Goal: Task Accomplishment & Management: Use online tool/utility

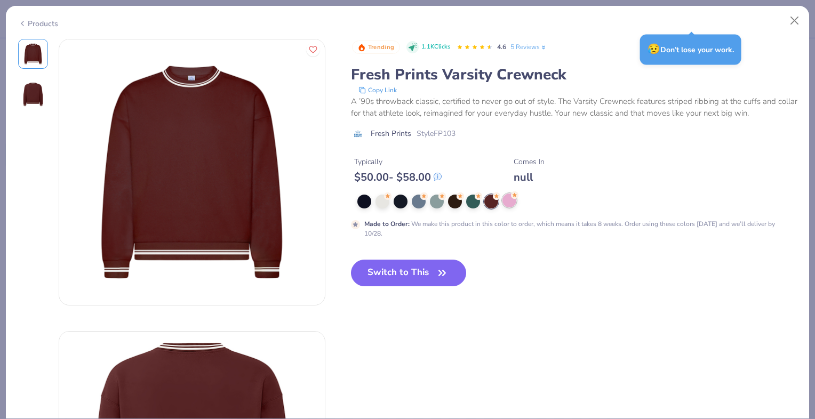
click at [509, 202] on div at bounding box center [509, 201] width 14 height 14
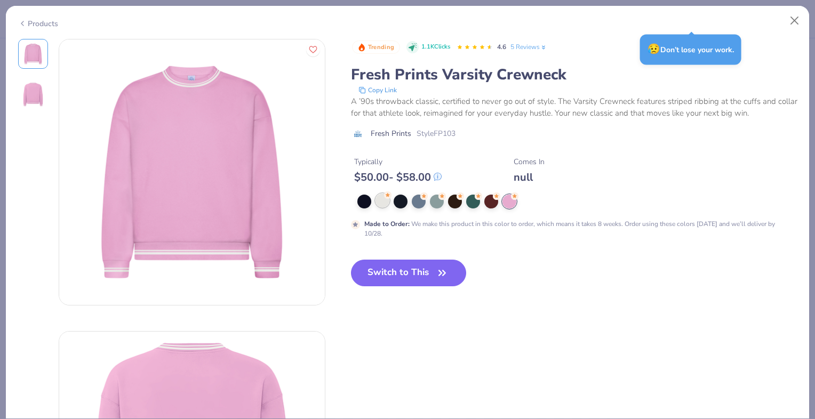
click at [382, 196] on div at bounding box center [382, 201] width 14 height 14
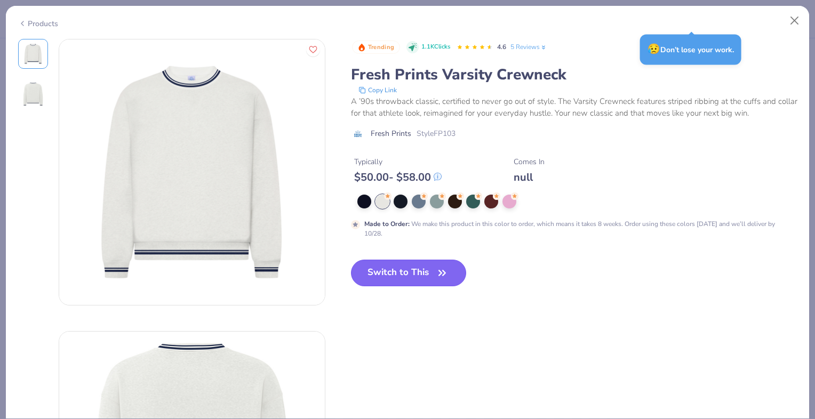
click at [440, 271] on icon "button" at bounding box center [442, 273] width 15 height 15
type input "50"
type textarea "x"
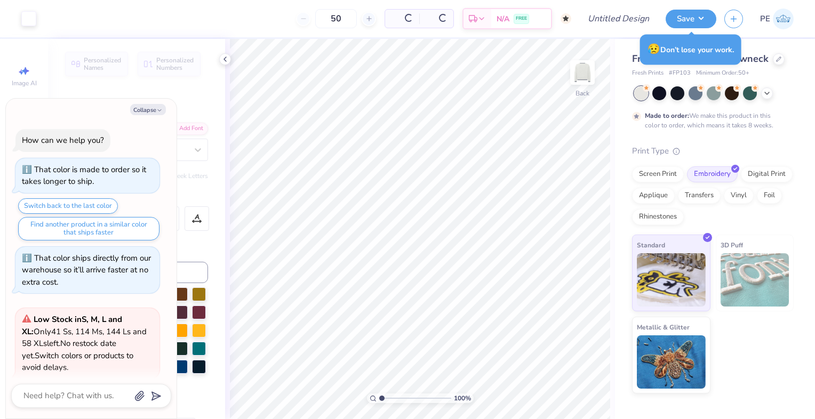
scroll to position [153, 0]
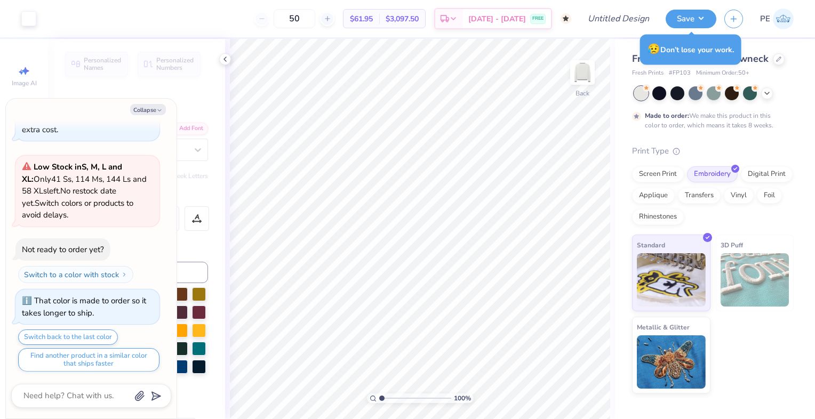
drag, startPoint x: 321, startPoint y: 20, endPoint x: 279, endPoint y: 25, distance: 42.4
click at [279, 25] on div "50" at bounding box center [294, 18] width 80 height 19
drag, startPoint x: 320, startPoint y: 20, endPoint x: 284, endPoint y: 18, distance: 36.3
click at [284, 18] on div "60" at bounding box center [294, 18] width 80 height 19
drag, startPoint x: 304, startPoint y: 18, endPoint x: 288, endPoint y: 22, distance: 16.6
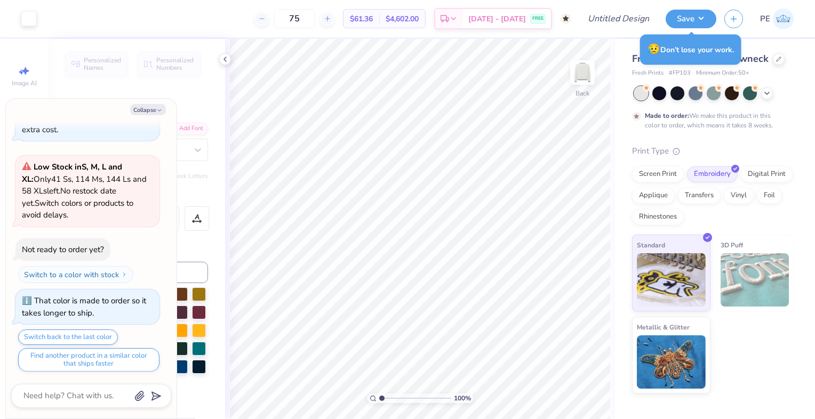
click at [288, 22] on div "75" at bounding box center [294, 18] width 80 height 19
type input "75"
click at [776, 61] on icon at bounding box center [778, 57] width 5 height 5
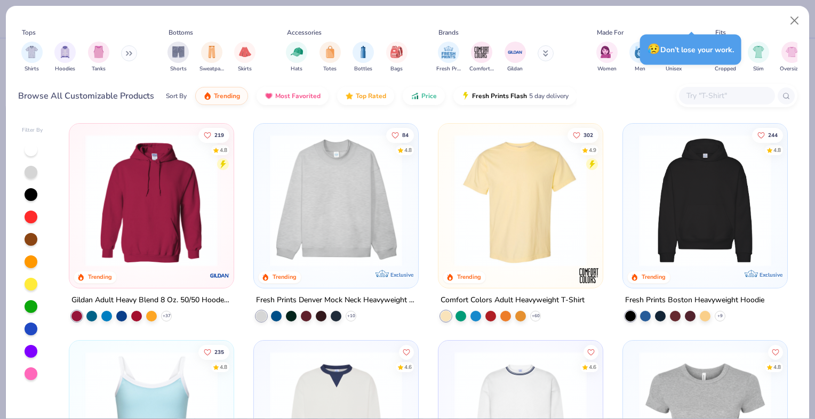
click at [127, 57] on button at bounding box center [129, 53] width 16 height 16
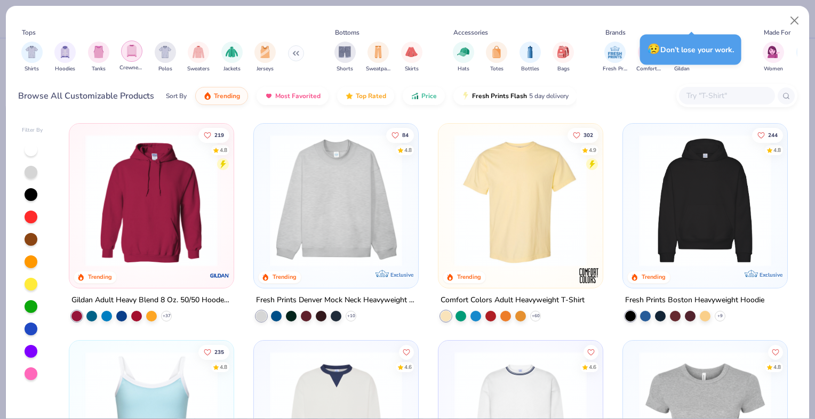
click at [130, 53] on img "filter for Crewnecks" at bounding box center [132, 51] width 12 height 12
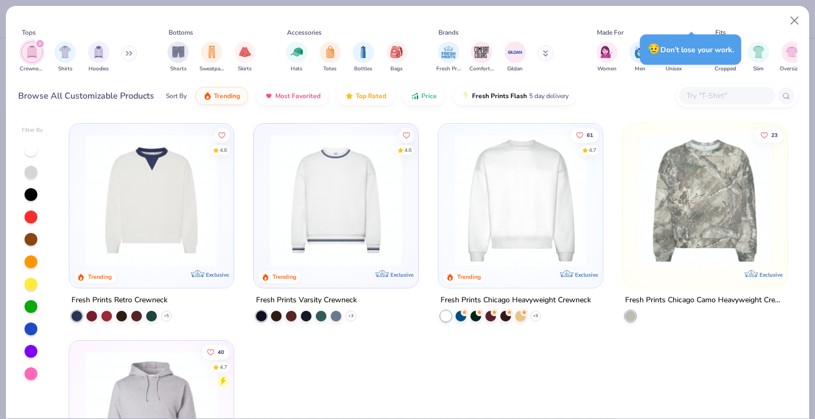
click at [127, 53] on icon at bounding box center [129, 53] width 6 height 5
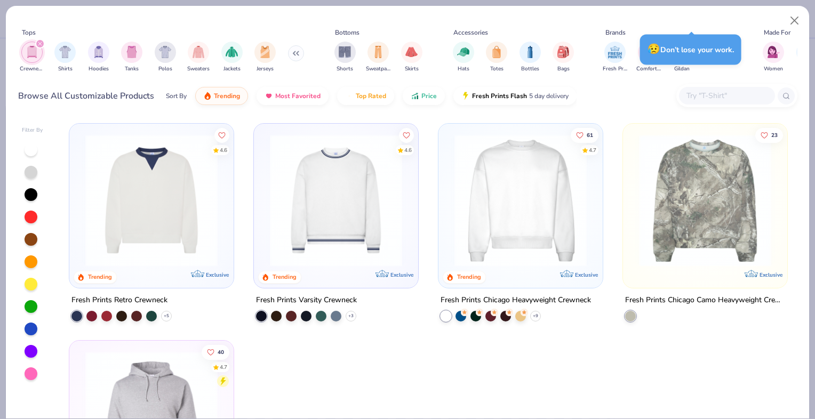
scroll to position [52, 0]
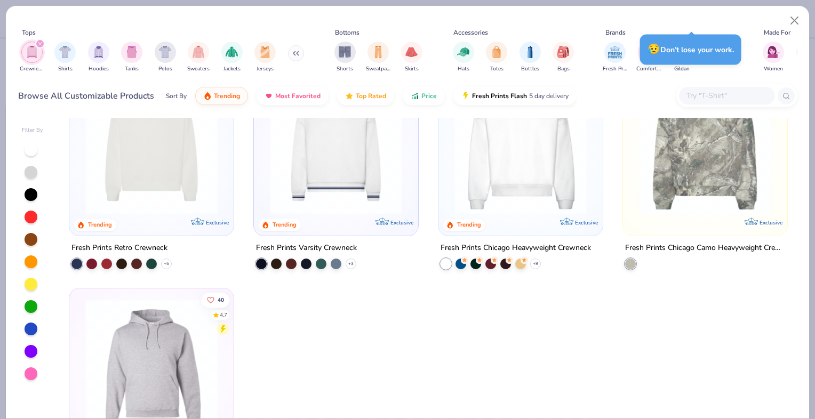
click at [170, 161] on img at bounding box center [151, 148] width 143 height 132
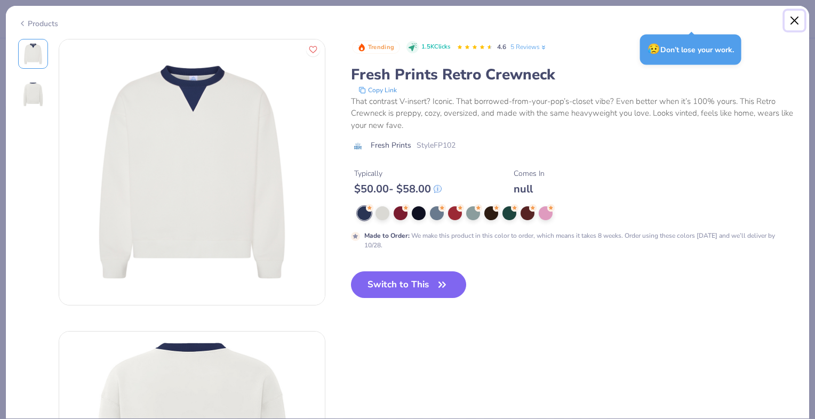
click at [796, 20] on button "Close" at bounding box center [794, 21] width 20 height 20
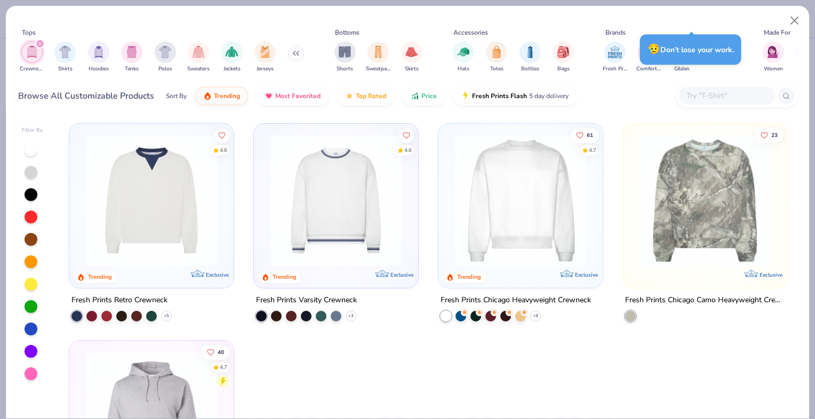
click at [470, 196] on img at bounding box center [520, 200] width 143 height 132
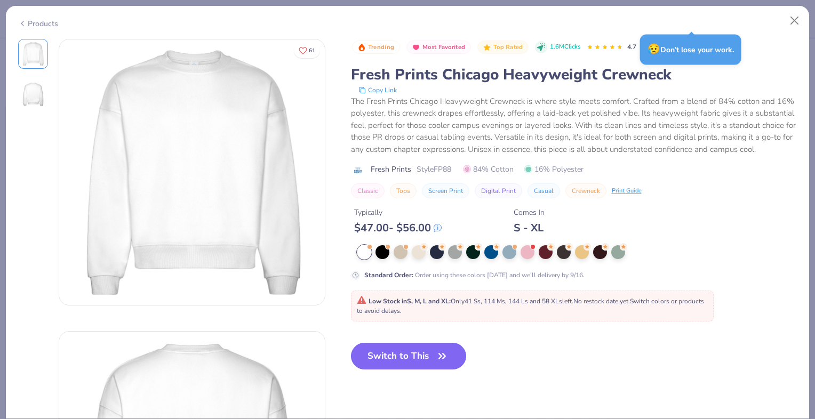
click at [424, 364] on button "Switch to This" at bounding box center [409, 356] width 116 height 27
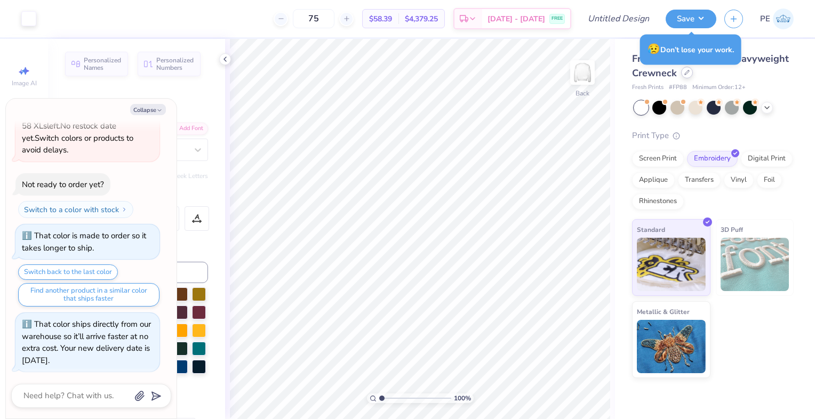
click at [685, 76] on div at bounding box center [687, 73] width 12 height 12
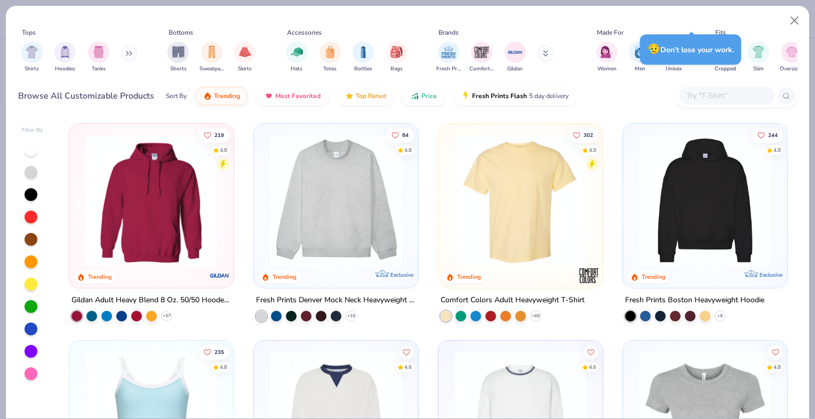
click at [128, 53] on icon at bounding box center [127, 54] width 2 height 4
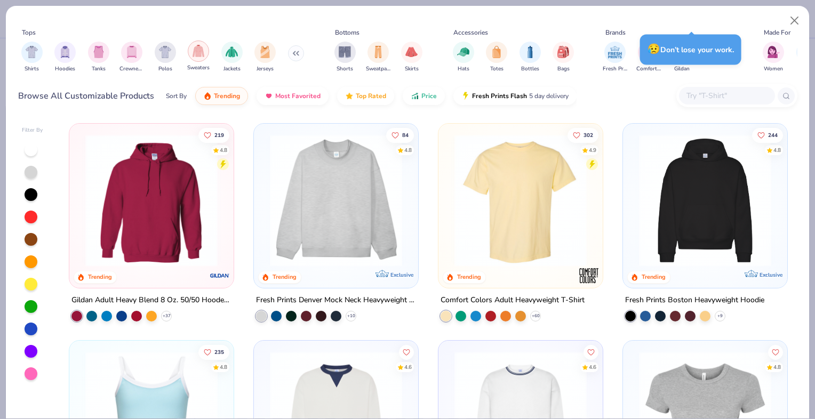
click at [194, 54] on img "filter for Sweaters" at bounding box center [199, 51] width 12 height 12
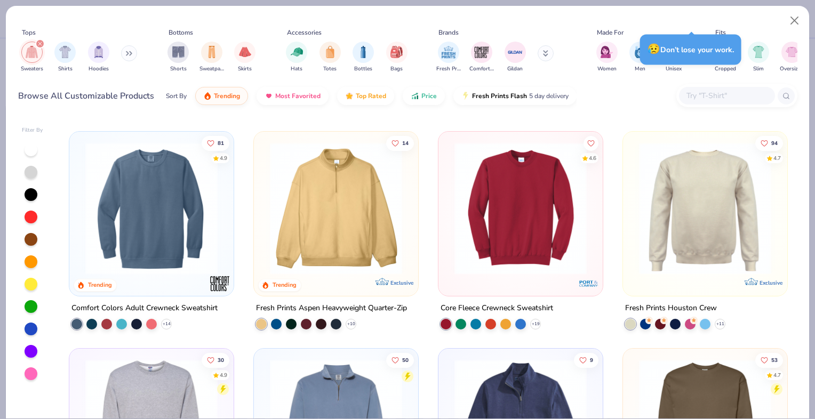
scroll to position [210, 0]
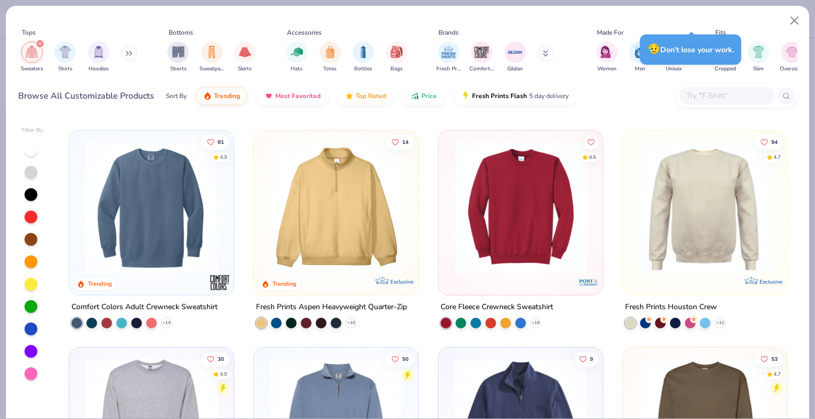
click at [721, 239] on img at bounding box center [705, 207] width 143 height 132
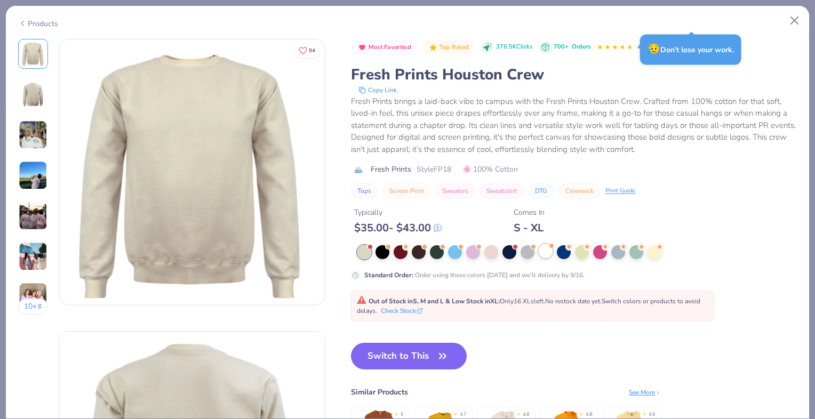
click at [548, 249] on div at bounding box center [546, 251] width 14 height 14
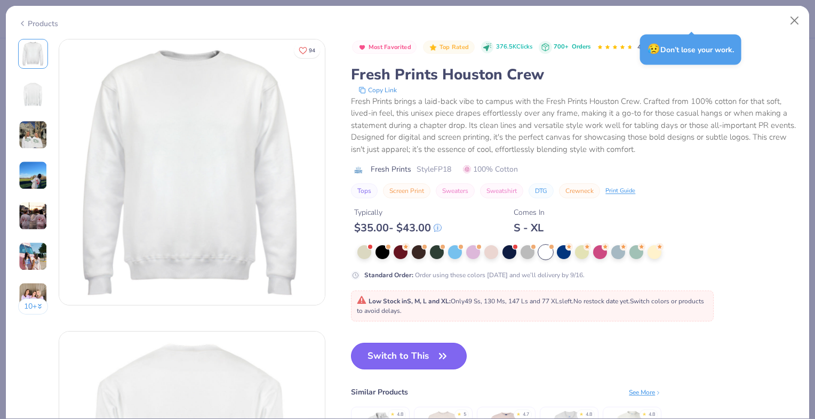
click at [416, 353] on button "Switch to This" at bounding box center [409, 356] width 116 height 27
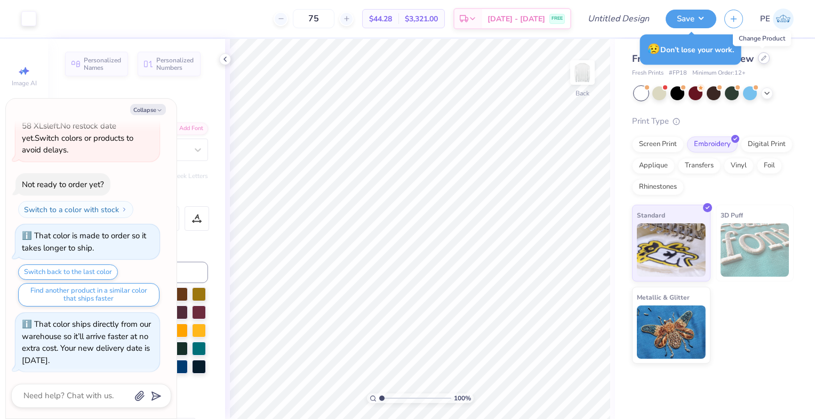
click at [763, 60] on icon at bounding box center [763, 57] width 5 height 5
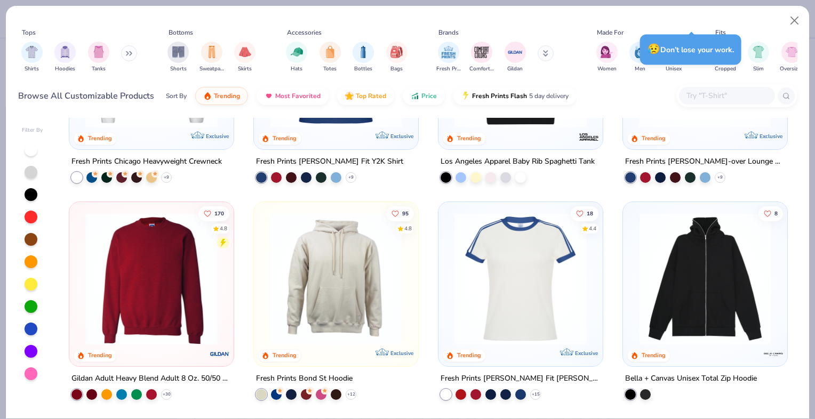
scroll to position [779, 0]
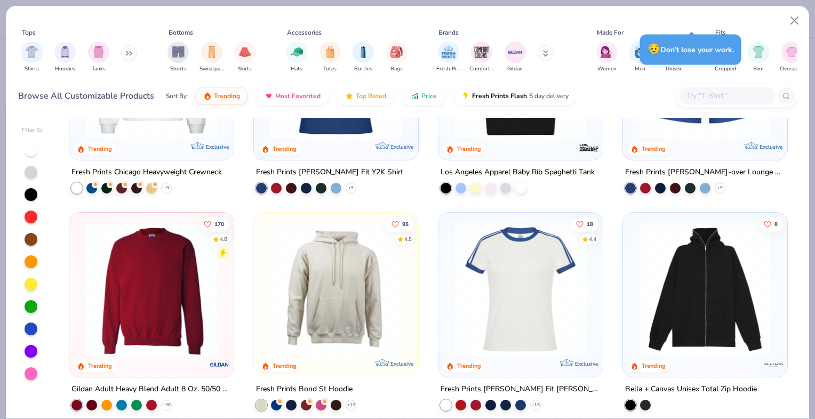
click at [130, 49] on button at bounding box center [129, 53] width 16 height 16
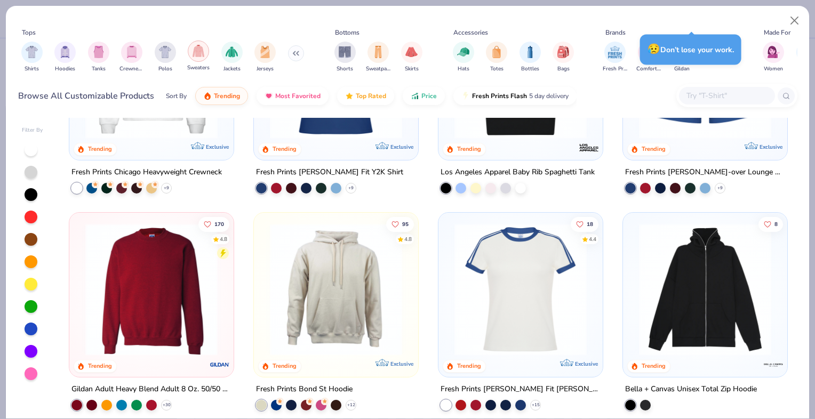
click at [201, 49] on img "filter for Sweaters" at bounding box center [199, 51] width 12 height 12
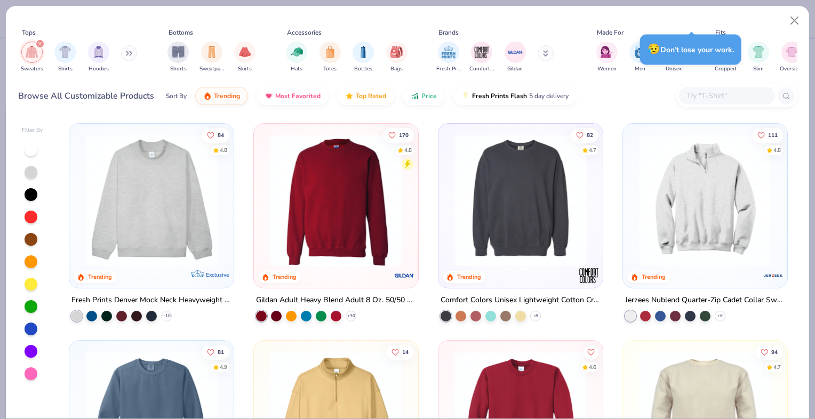
click at [486, 177] on img at bounding box center [520, 200] width 143 height 132
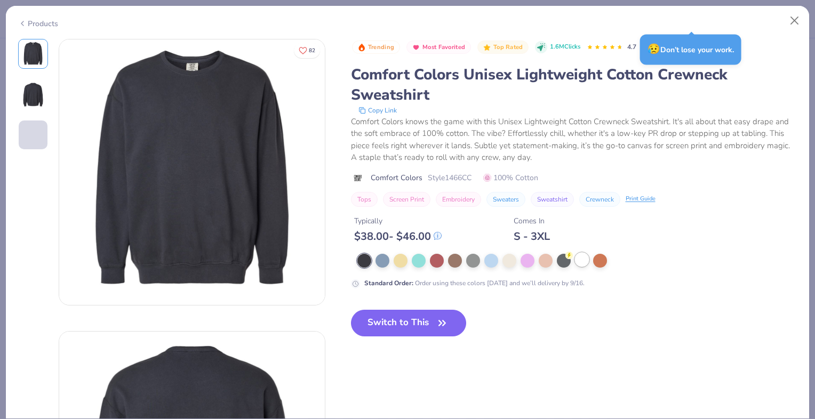
click at [587, 261] on div at bounding box center [582, 260] width 14 height 14
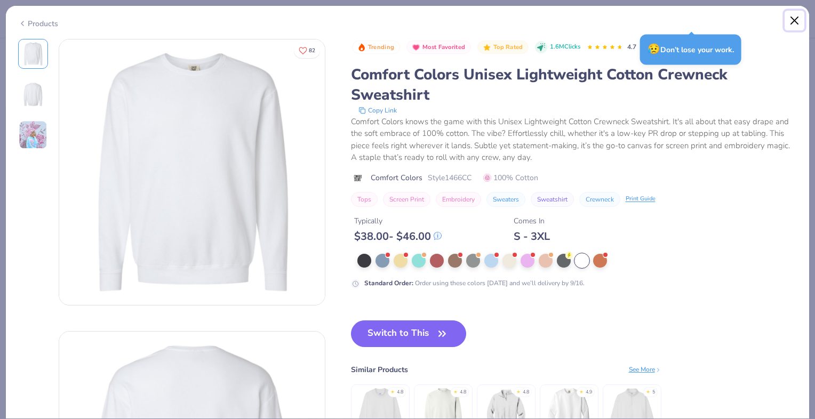
click at [797, 25] on button "Close" at bounding box center [794, 21] width 20 height 20
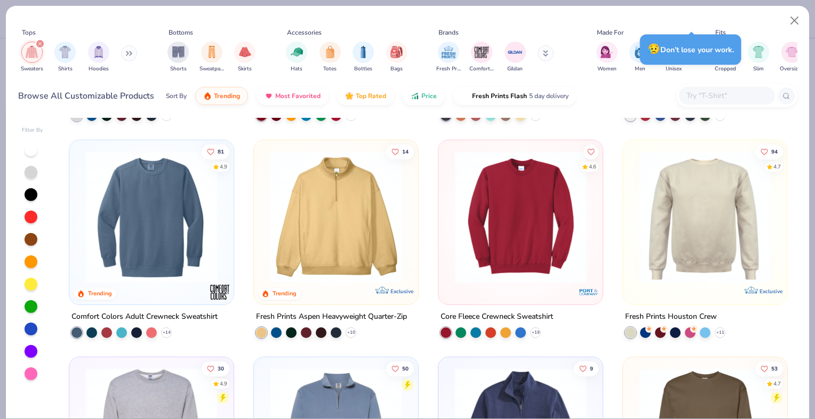
scroll to position [201, 0]
click at [187, 246] on img at bounding box center [151, 216] width 143 height 132
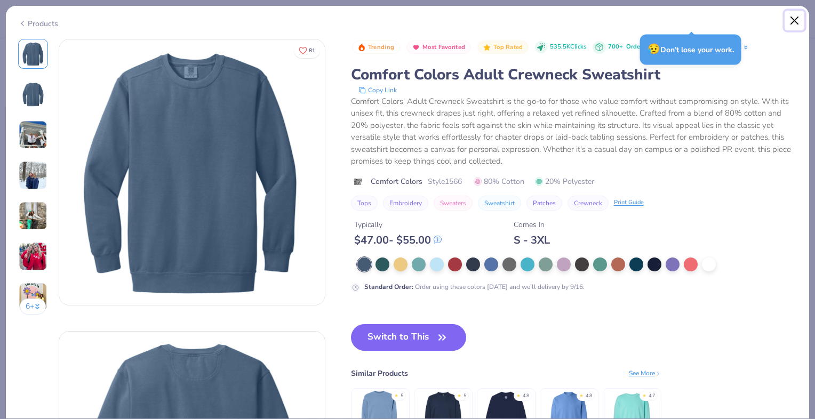
click at [794, 22] on button "Close" at bounding box center [794, 21] width 20 height 20
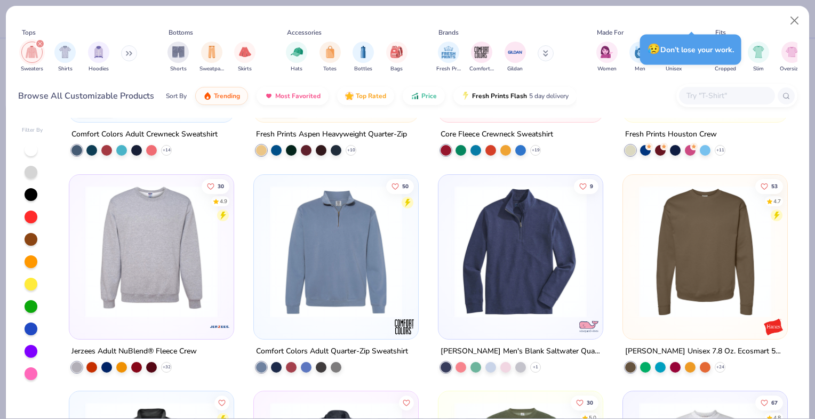
scroll to position [381, 0]
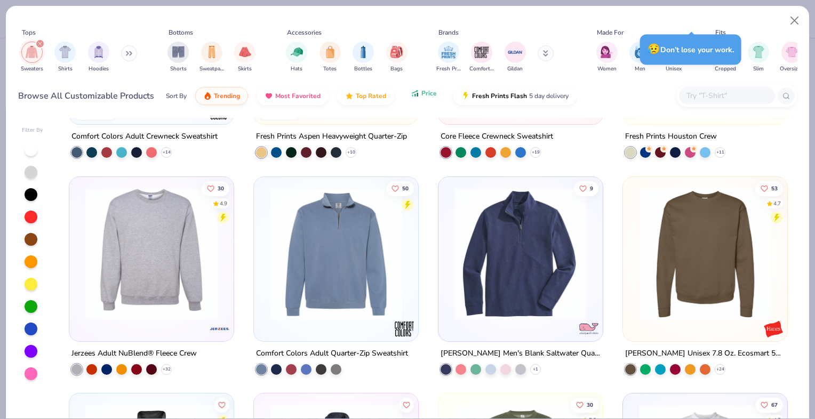
click at [430, 96] on span "Price" at bounding box center [428, 93] width 15 height 9
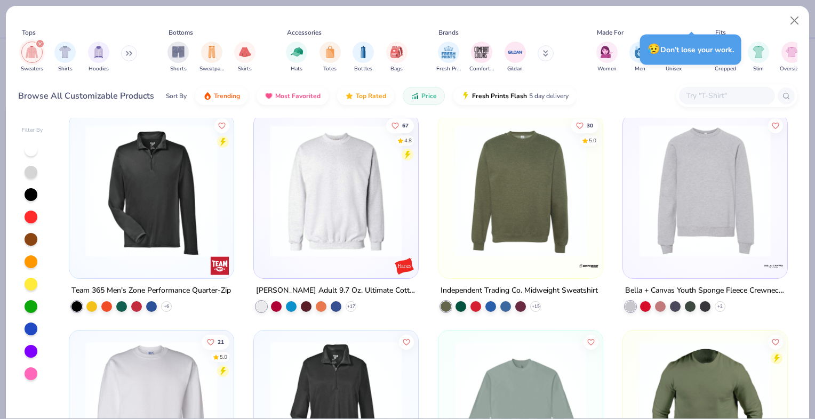
scroll to position [443, 0]
click at [367, 214] on img at bounding box center [336, 191] width 143 height 132
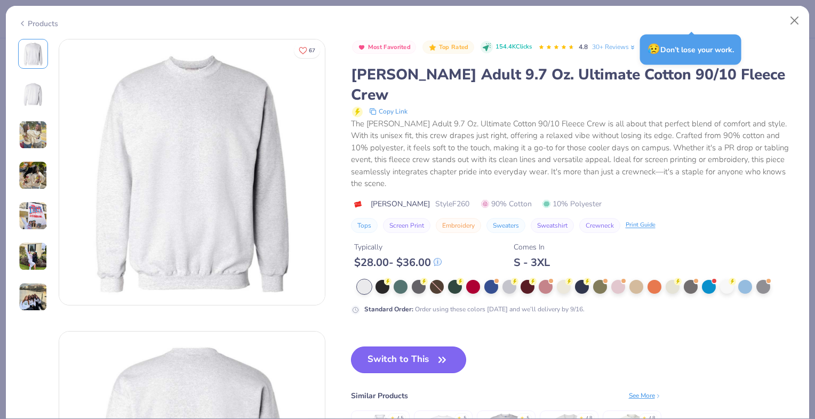
click at [444, 352] on icon "button" at bounding box center [442, 359] width 15 height 15
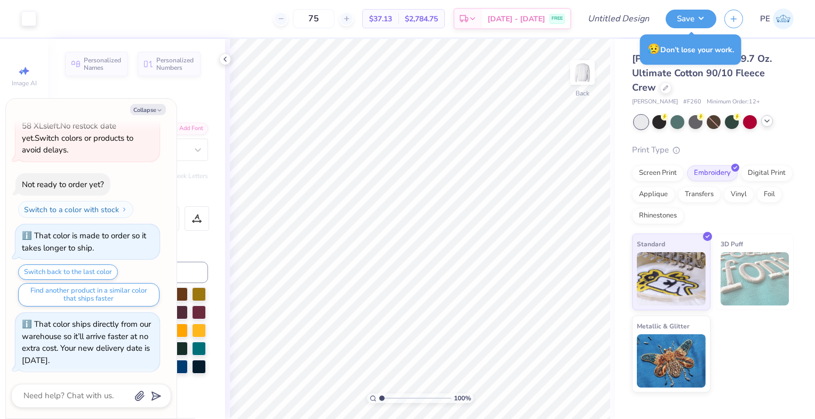
click at [768, 117] on icon at bounding box center [767, 121] width 9 height 9
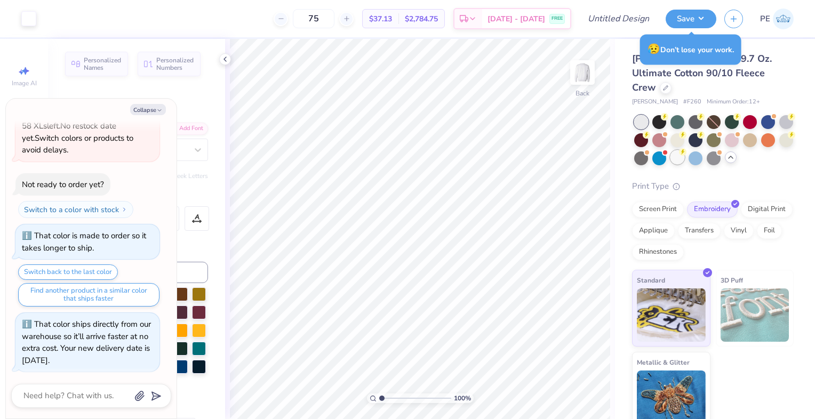
click at [676, 150] on div at bounding box center [677, 157] width 14 height 14
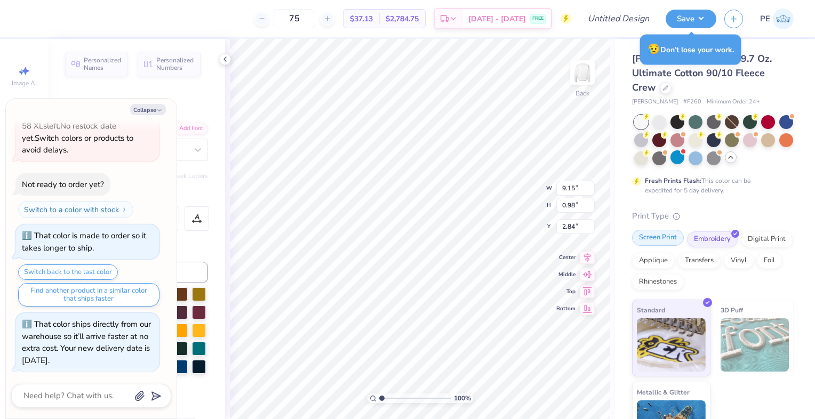
click at [648, 230] on div "Screen Print" at bounding box center [658, 238] width 52 height 16
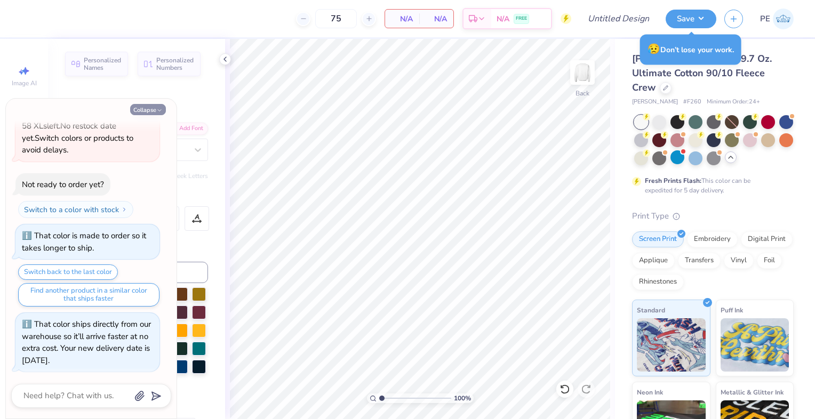
click at [157, 113] on icon "button" at bounding box center [159, 110] width 6 height 6
type textarea "x"
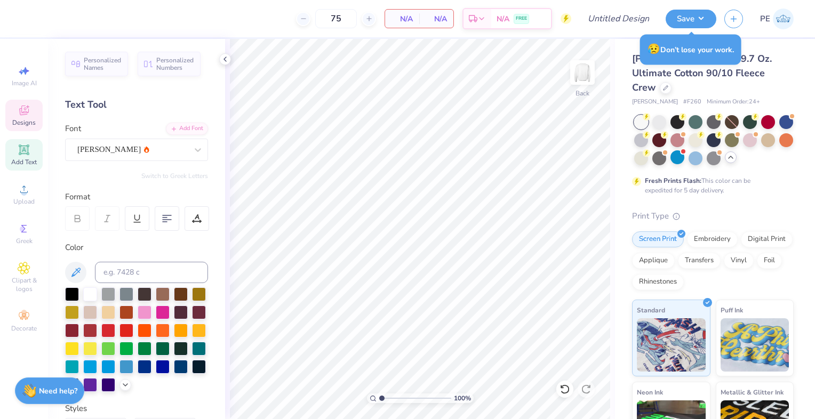
click at [20, 116] on icon at bounding box center [24, 110] width 13 height 13
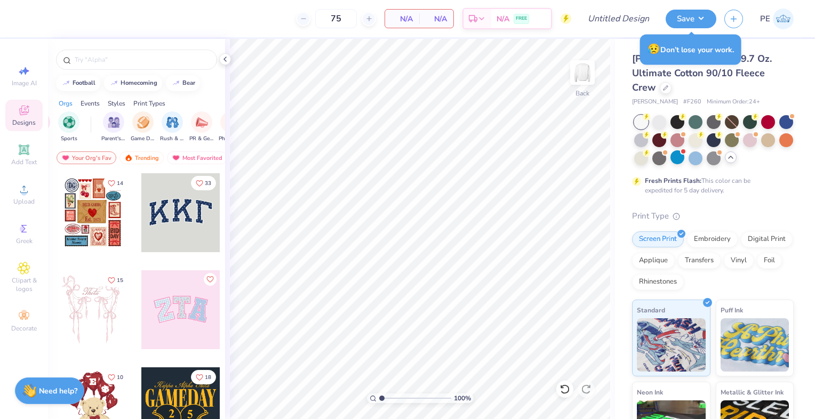
scroll to position [0, 74]
click at [149, 59] on input "text" at bounding box center [142, 59] width 137 height 11
type input "alpha phi"
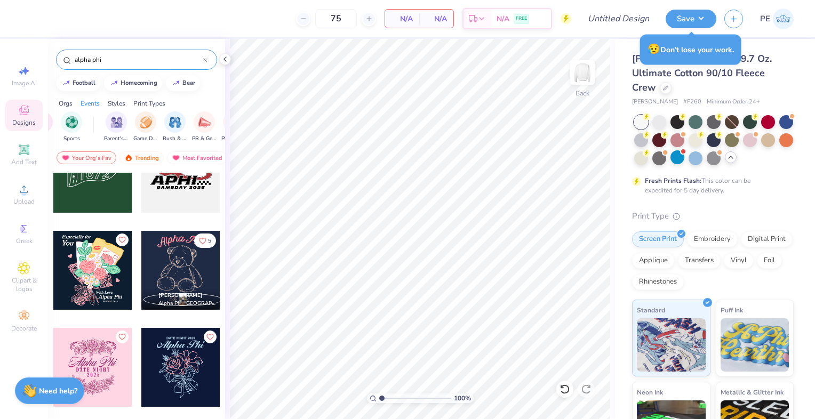
scroll to position [0, 107]
click at [113, 119] on div "filter for Game Day" at bounding box center [121, 120] width 21 height 21
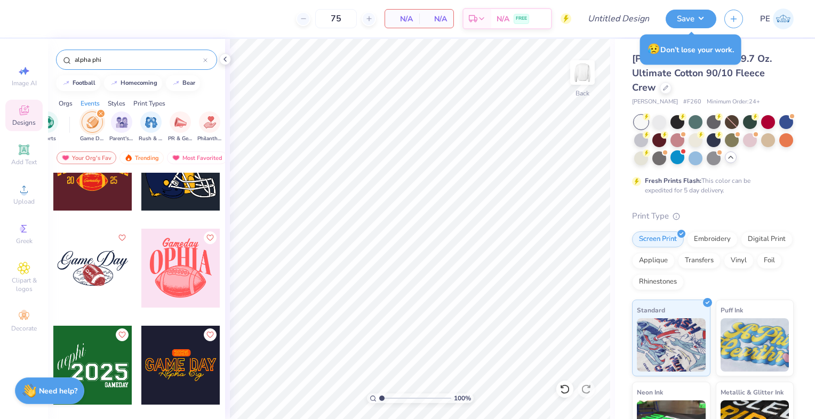
scroll to position [198, 0]
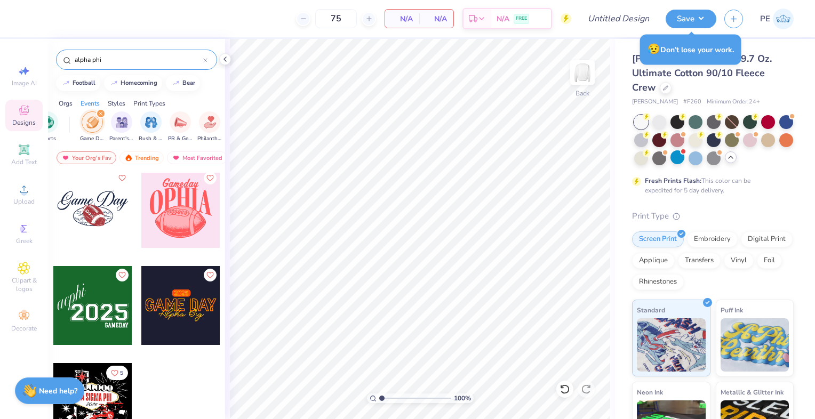
click at [207, 61] on icon at bounding box center [205, 60] width 3 height 3
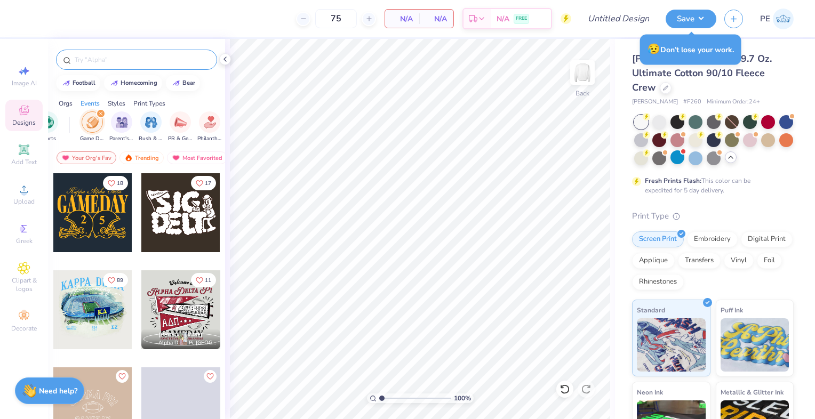
scroll to position [83, 0]
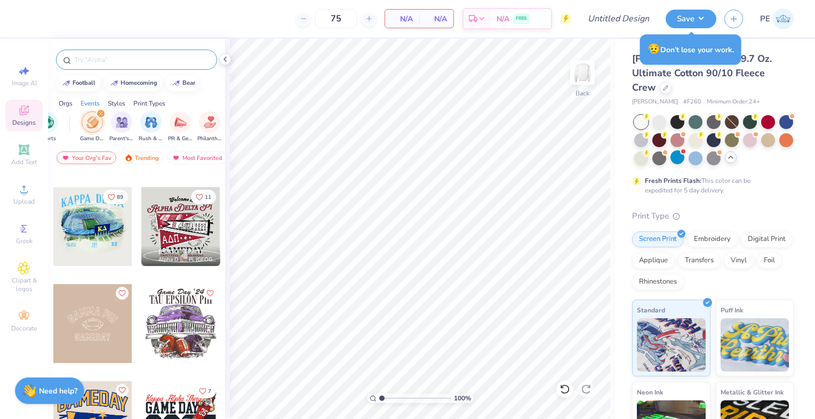
click at [169, 219] on div at bounding box center [180, 226] width 79 height 79
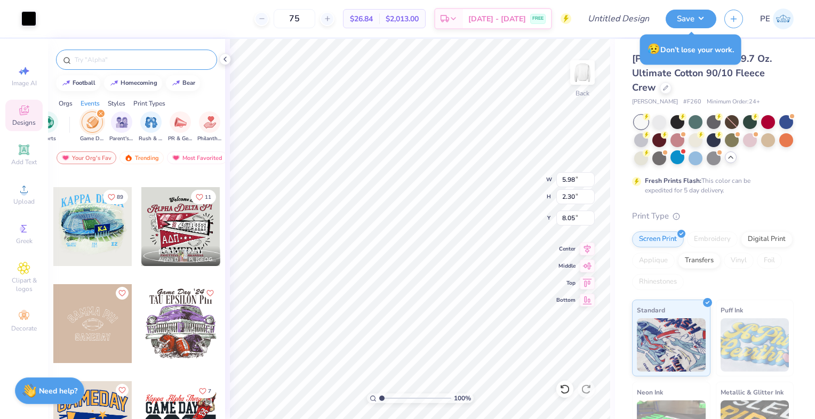
type input "5.98"
type input "2.30"
type input "8.05"
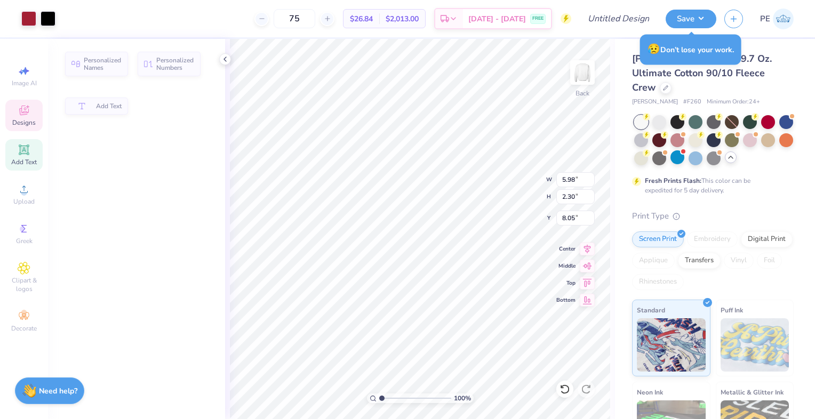
type input "0.76"
type input "0.56"
type input "8.66"
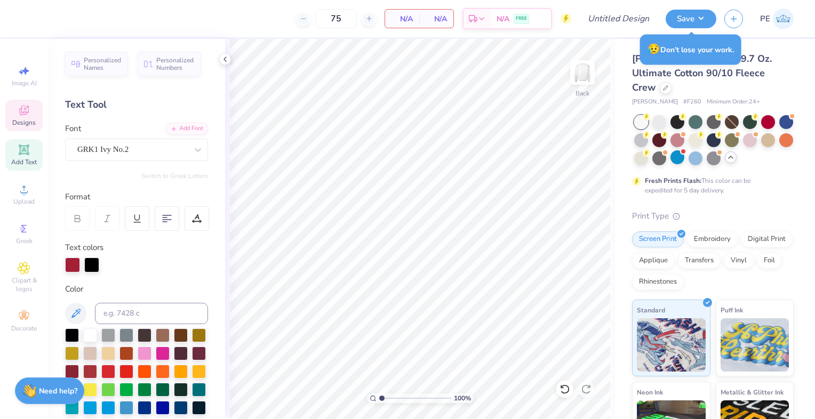
click at [21, 106] on icon at bounding box center [24, 111] width 10 height 10
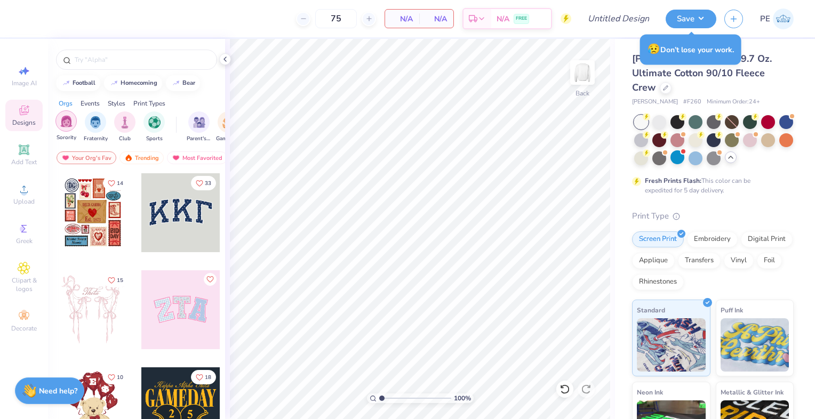
click at [65, 124] on img "filter for Sorority" at bounding box center [66, 121] width 12 height 12
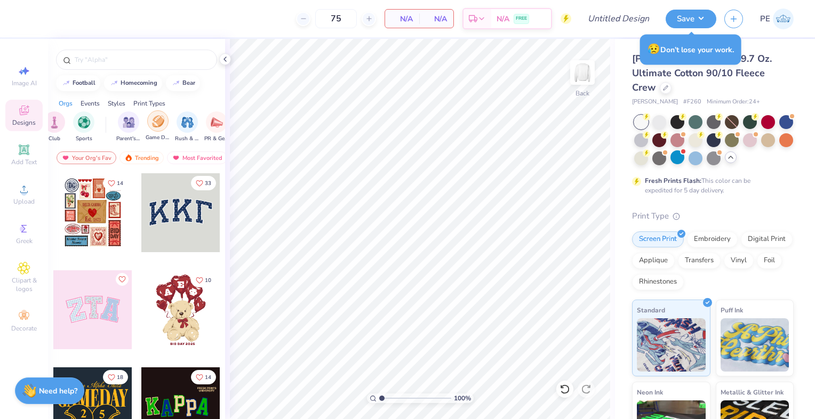
scroll to position [0, 71]
click at [146, 123] on div "filter for Game Day" at bounding box center [156, 120] width 21 height 21
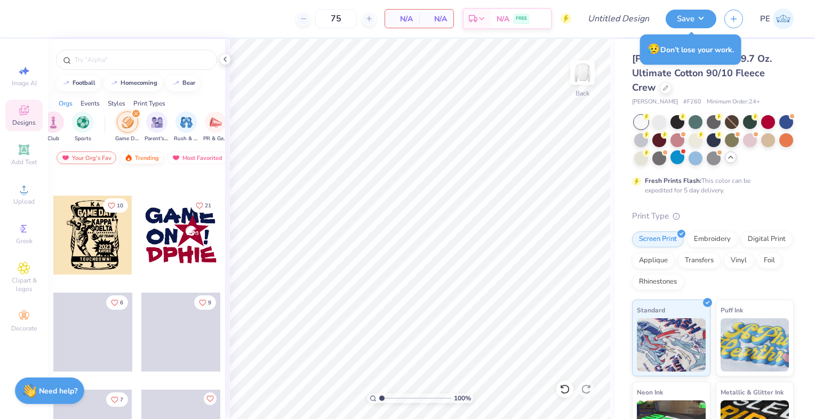
scroll to position [3763, 0]
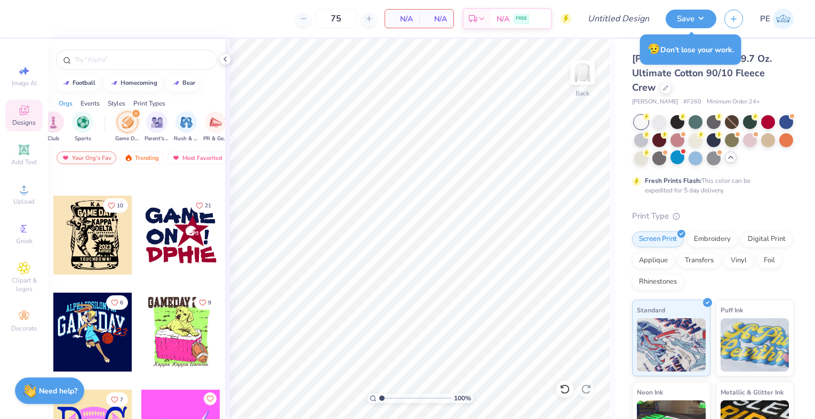
click at [137, 111] on icon "filter for Game Day" at bounding box center [136, 113] width 4 height 4
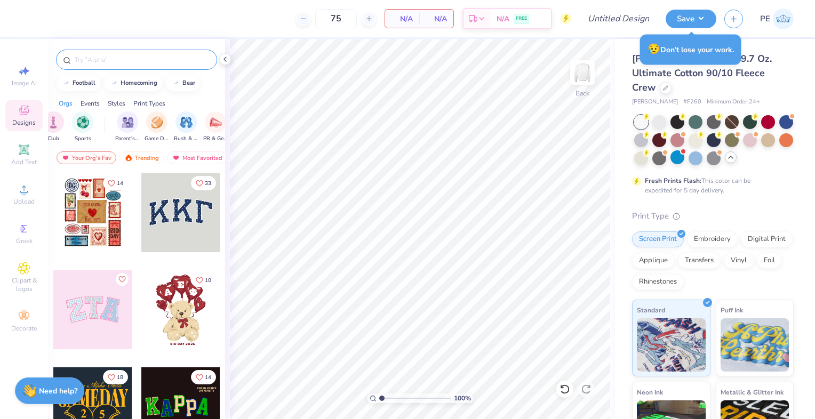
click at [117, 61] on input "text" at bounding box center [142, 59] width 137 height 11
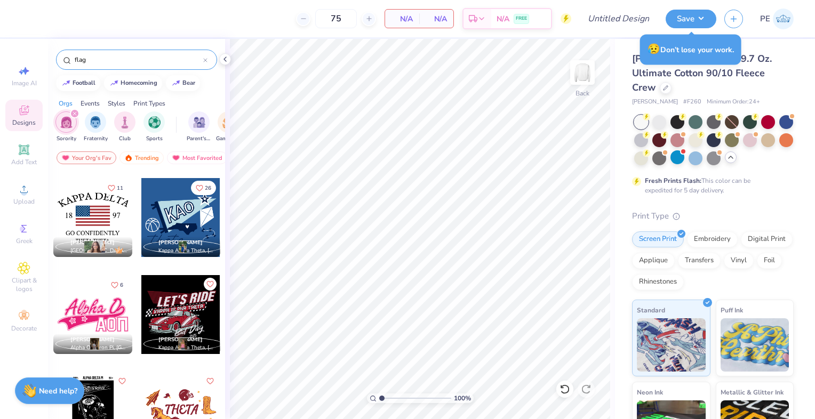
scroll to position [625, 0]
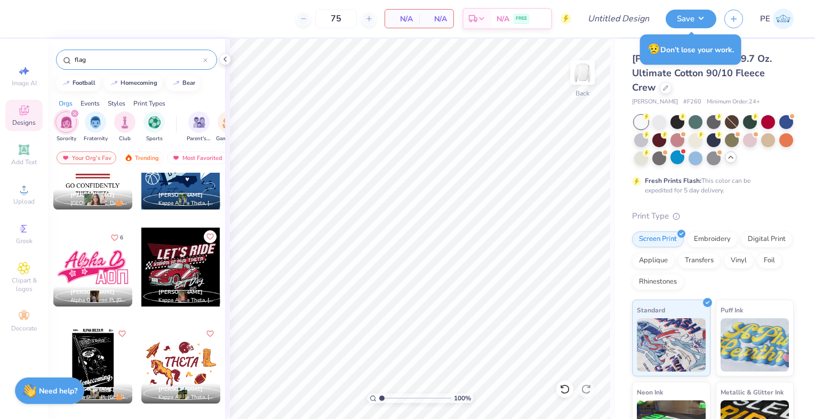
click at [105, 54] on input "flag" at bounding box center [139, 59] width 130 height 11
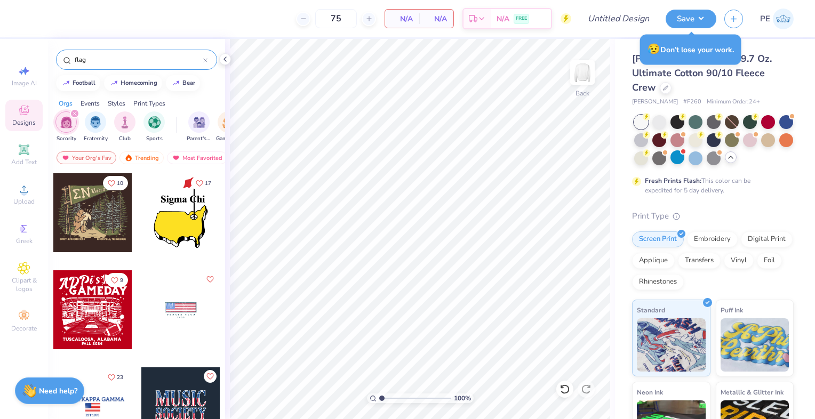
click at [105, 54] on input "flag" at bounding box center [139, 59] width 130 height 11
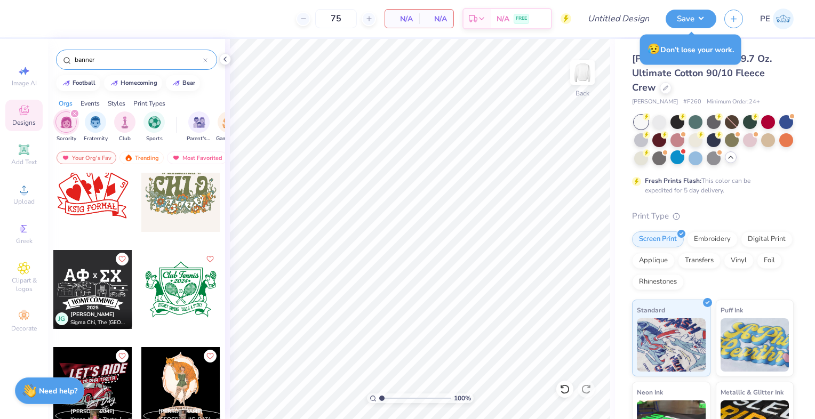
scroll to position [895, 0]
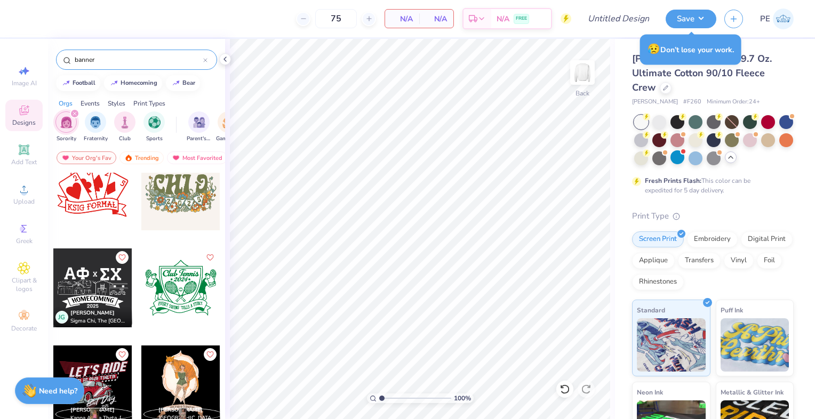
click at [73, 115] on icon "filter for Sorority" at bounding box center [75, 113] width 4 height 4
click at [102, 57] on input "banner" at bounding box center [139, 59] width 130 height 11
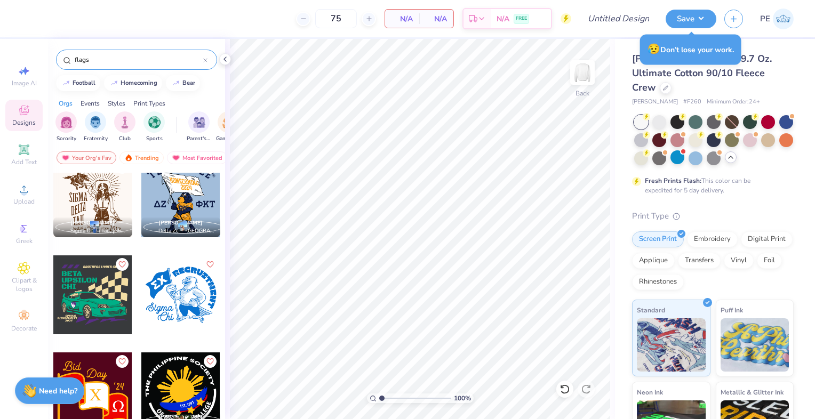
scroll to position [4372, 0]
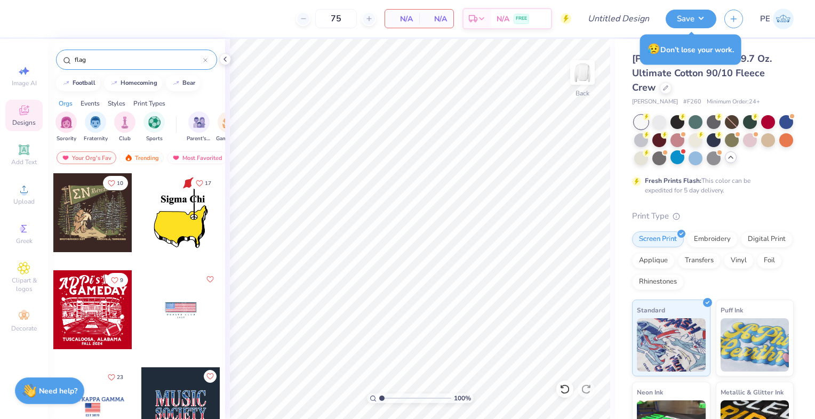
click at [170, 63] on input "flag" at bounding box center [139, 59] width 130 height 11
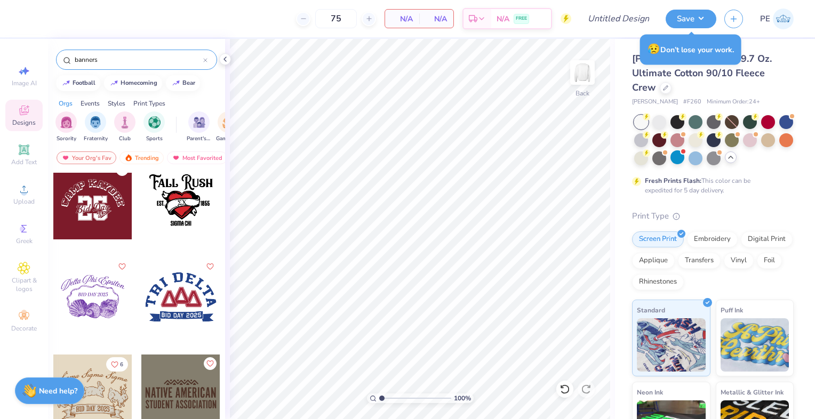
scroll to position [790, 0]
click at [118, 66] on div "banners" at bounding box center [136, 60] width 161 height 20
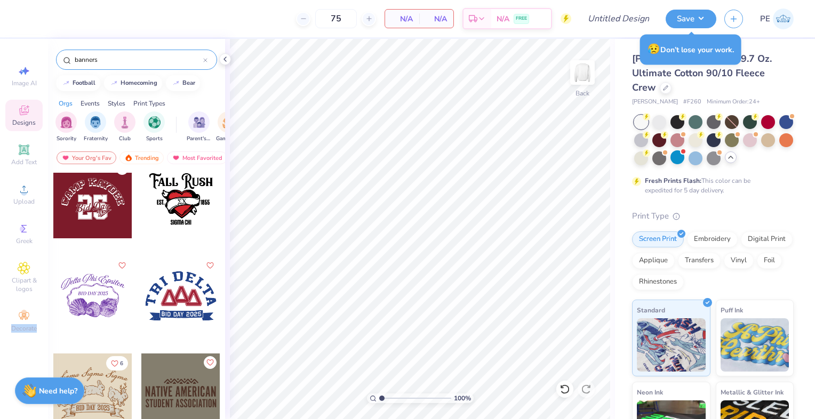
drag, startPoint x: 118, startPoint y: 66, endPoint x: 114, endPoint y: 60, distance: 7.3
click at [114, 60] on div "banners" at bounding box center [136, 60] width 161 height 20
click at [114, 60] on input "banners" at bounding box center [139, 59] width 130 height 11
type input "b"
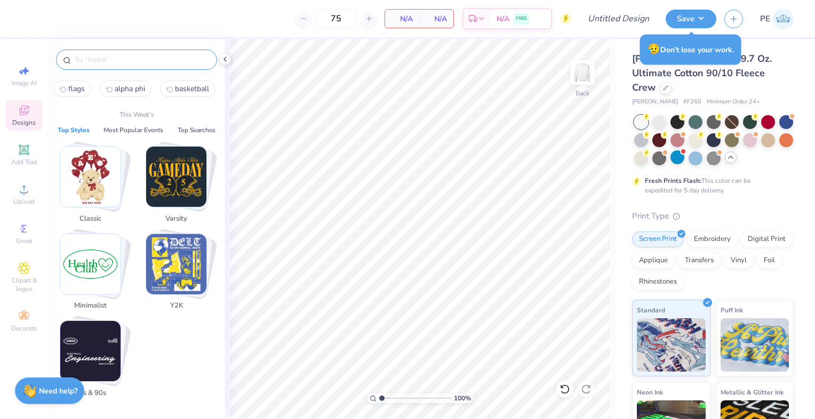
click at [185, 180] on img "Stack Card Button Varsity" at bounding box center [176, 177] width 60 height 60
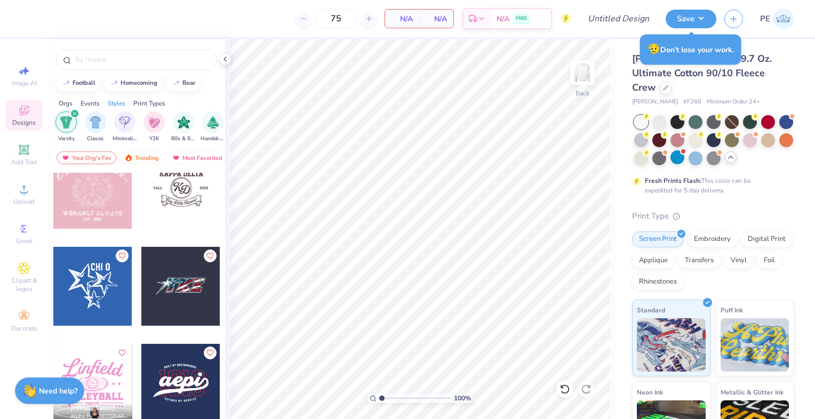
scroll to position [4005, 0]
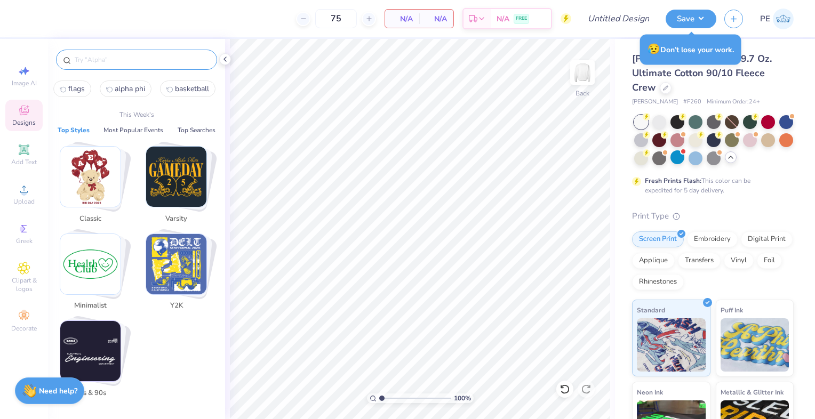
click at [98, 54] on input "text" at bounding box center [142, 59] width 137 height 11
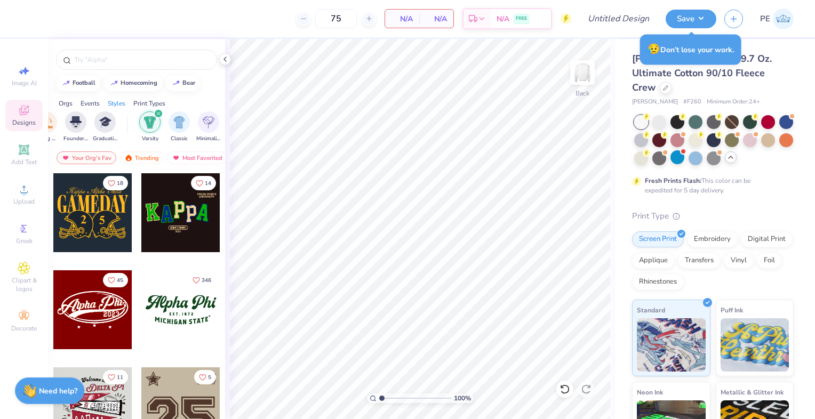
scroll to position [0, 474]
click at [158, 113] on icon "filter for Varsity" at bounding box center [160, 113] width 4 height 4
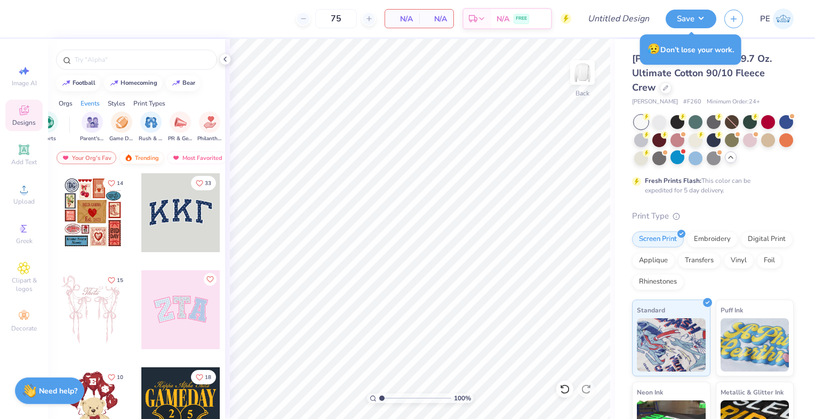
scroll to position [0, 102]
click at [131, 156] on img at bounding box center [128, 157] width 9 height 7
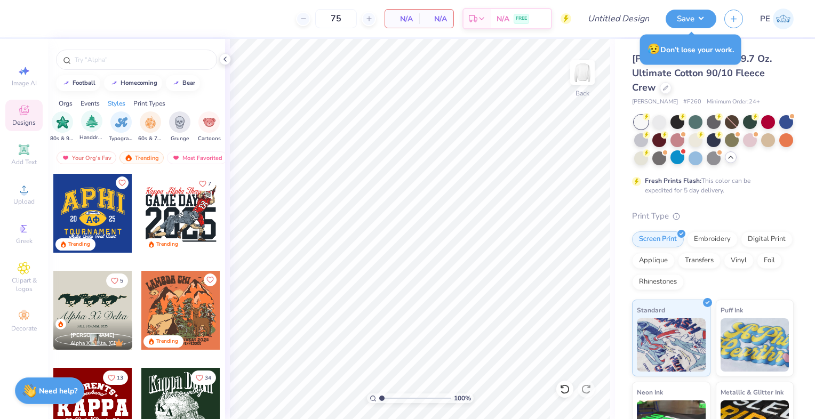
scroll to position [0, 680]
click at [144, 124] on img "filter for 60s & 70s" at bounding box center [150, 121] width 12 height 12
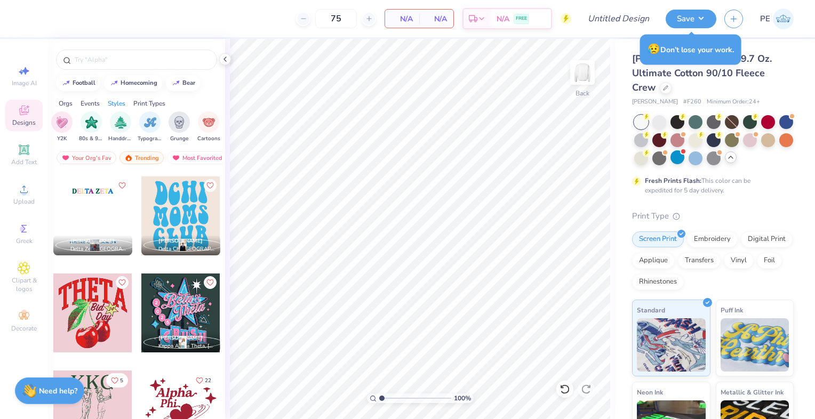
scroll to position [1115, 0]
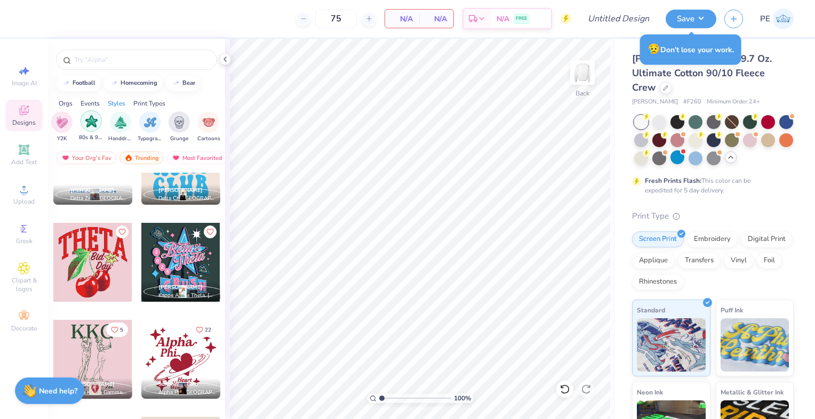
click at [90, 122] on img "filter for 80s & 90s" at bounding box center [91, 121] width 12 height 12
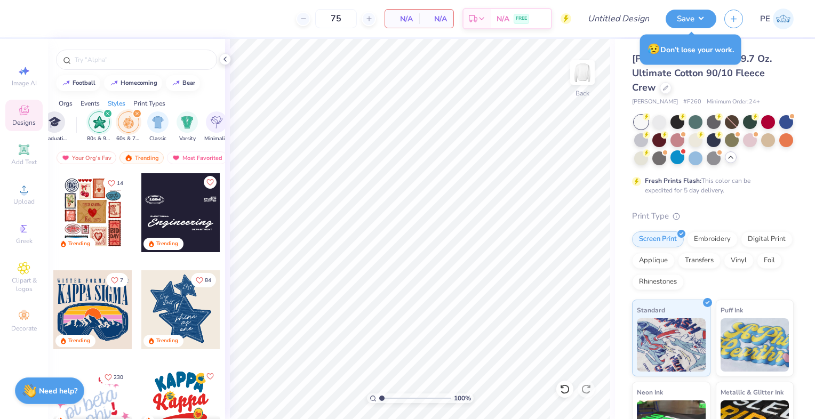
scroll to position [0, 511]
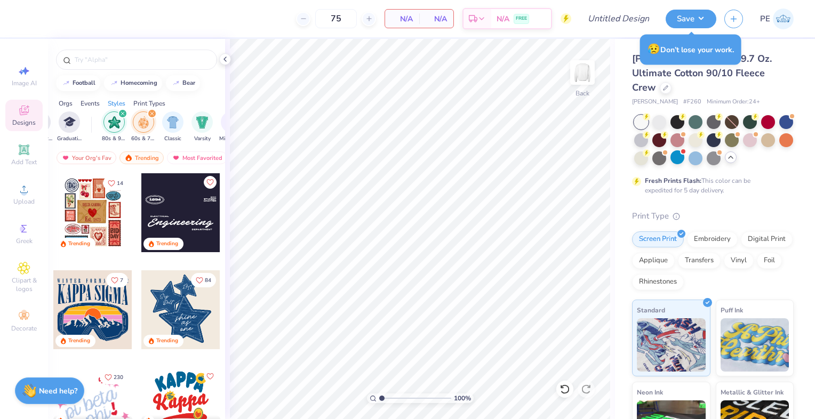
click at [142, 115] on div "filter for 60s & 70s" at bounding box center [143, 121] width 21 height 21
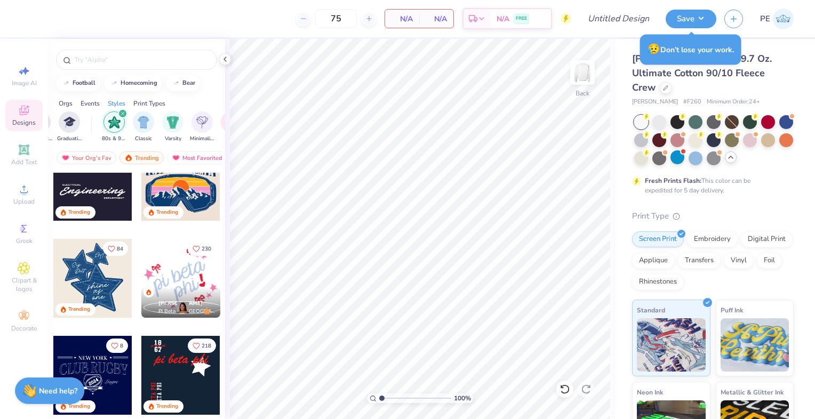
scroll to position [0, 0]
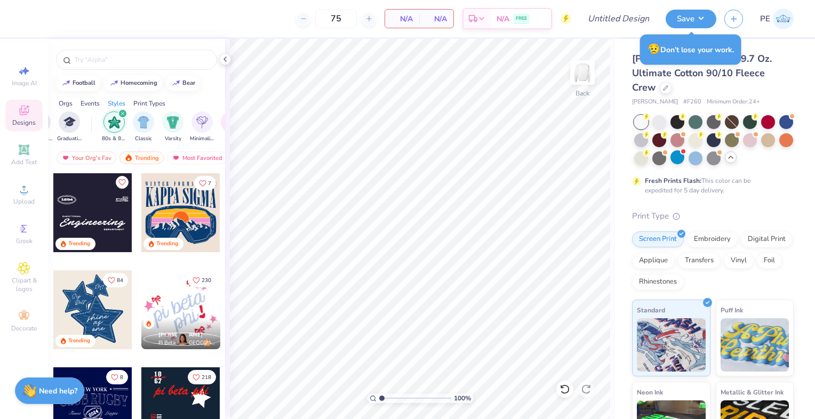
click at [117, 126] on img "filter for 80s & 90s" at bounding box center [114, 122] width 12 height 12
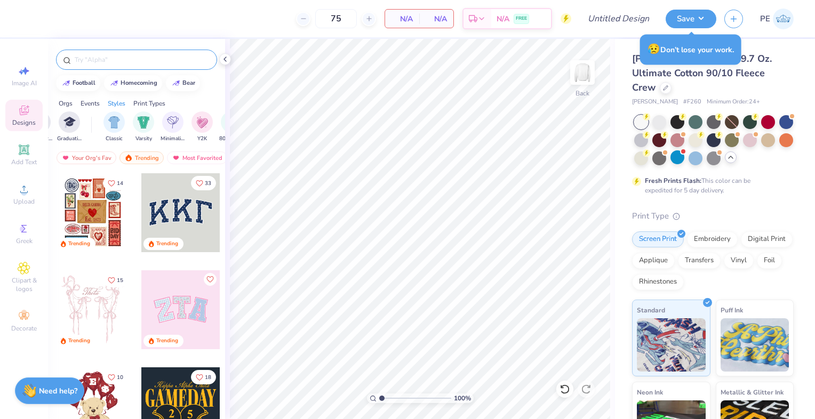
click at [111, 61] on input "text" at bounding box center [142, 59] width 137 height 11
type input "retro"
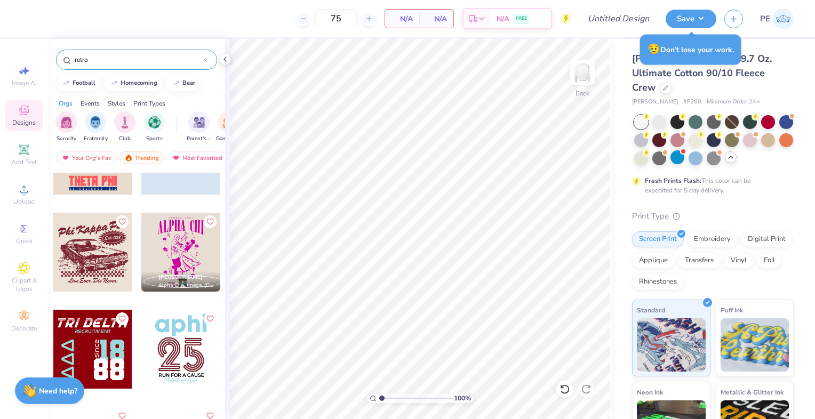
scroll to position [4037, 0]
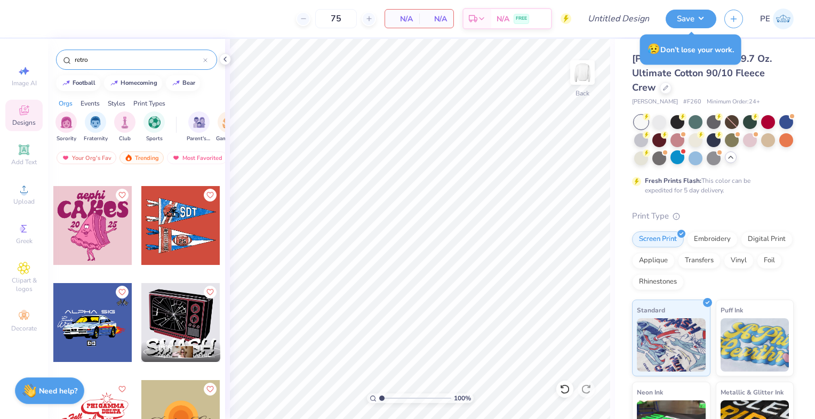
scroll to position [4842, 0]
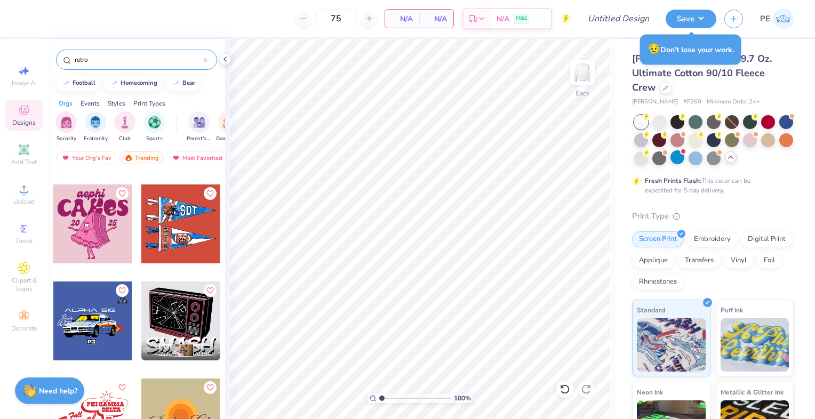
click at [176, 227] on div at bounding box center [180, 224] width 79 height 79
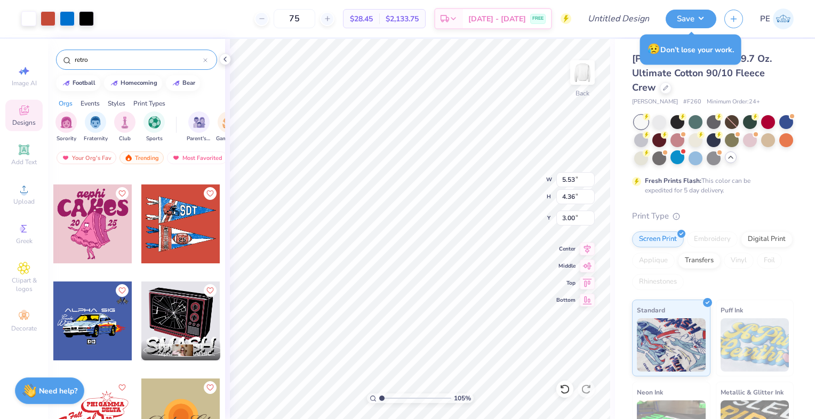
type input "1.04961467265669"
type input "11.05"
type input "8.70"
type input "1.04961467265669"
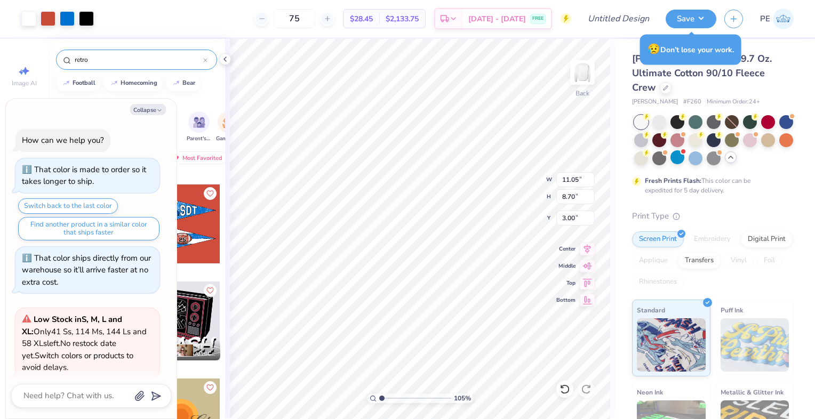
type textarea "x"
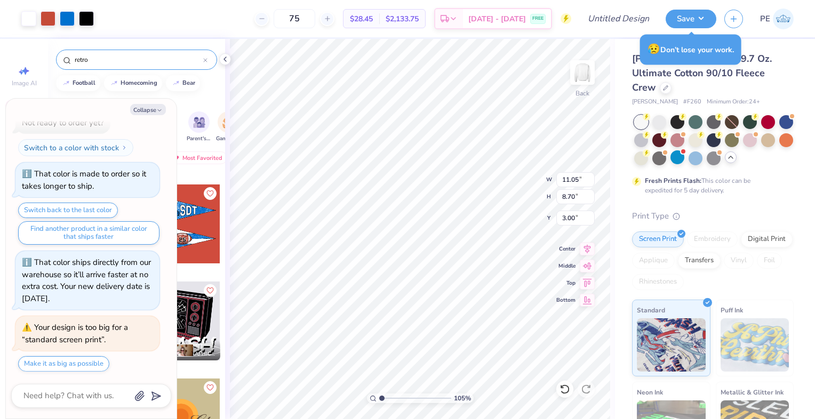
type input "1.04961467265669"
type textarea "x"
type input "1.04961467265669"
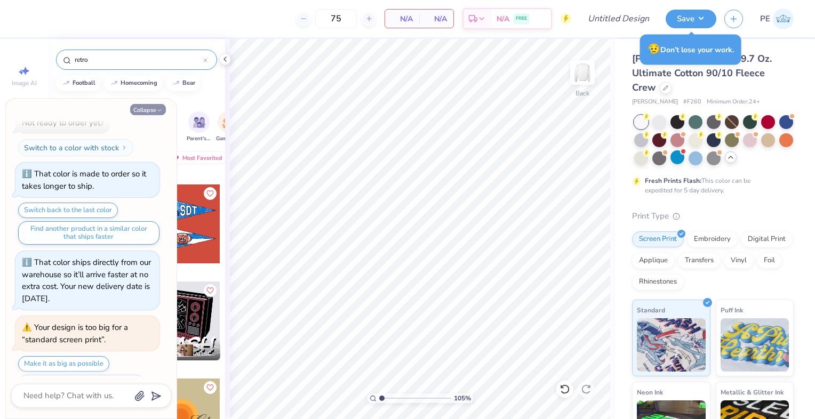
click at [149, 110] on button "Collapse" at bounding box center [148, 109] width 36 height 11
type textarea "x"
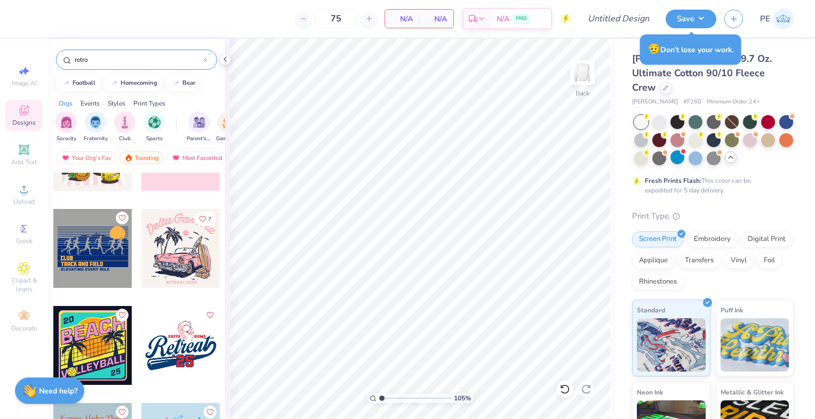
scroll to position [6278, 0]
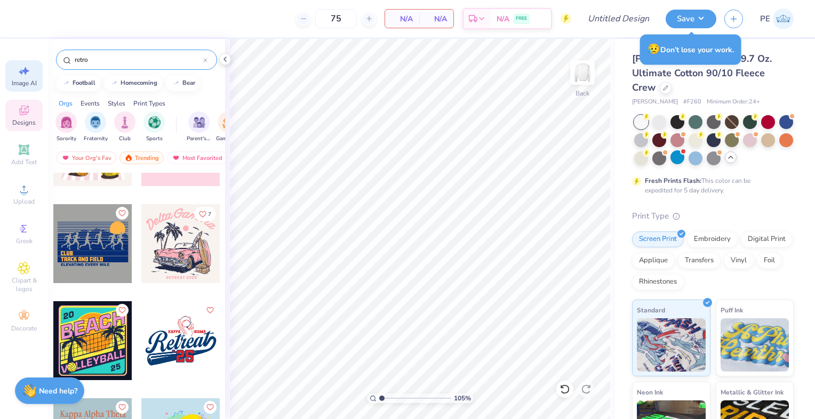
click at [22, 74] on icon at bounding box center [24, 71] width 13 height 13
type input "1.04961467265669"
select select "4"
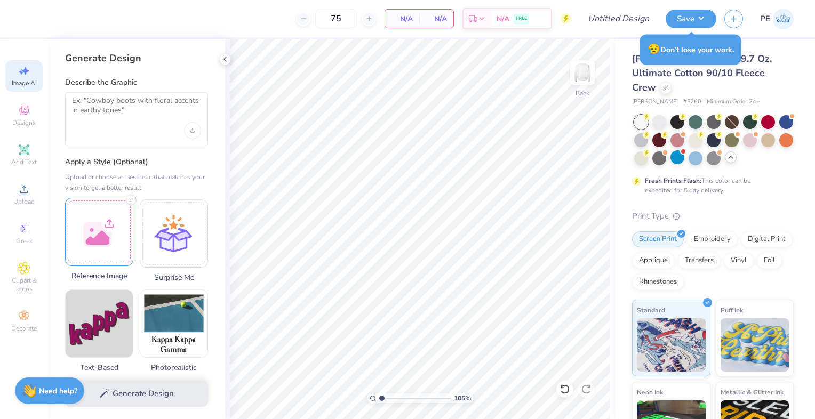
click at [103, 220] on div at bounding box center [99, 232] width 68 height 68
click at [126, 116] on textarea at bounding box center [136, 109] width 129 height 27
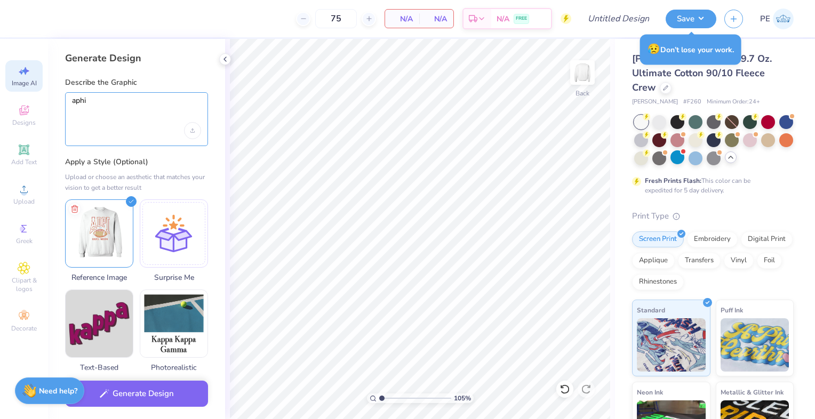
type textarea "aph"
type textarea "APHI - est. 1872"
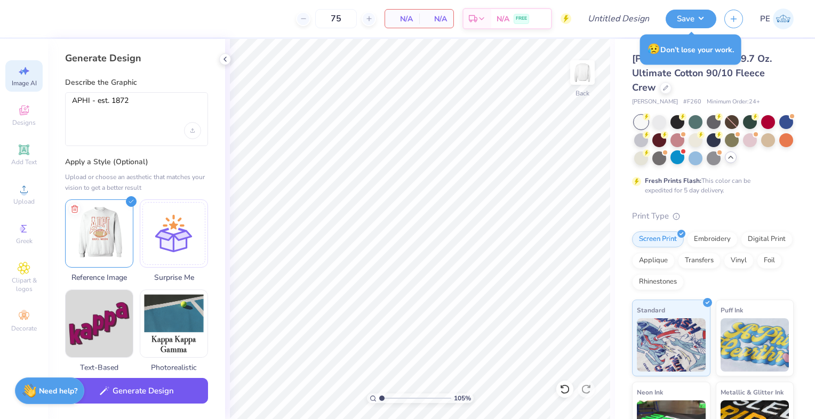
click at [150, 395] on button "Generate Design" at bounding box center [136, 391] width 143 height 26
type input "1.04961467265669"
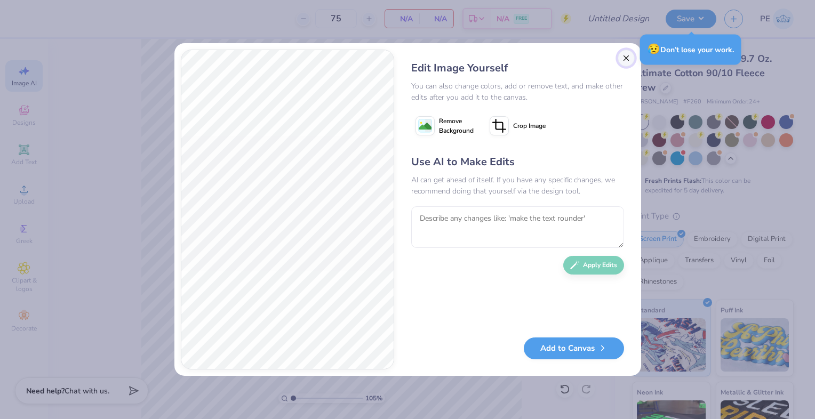
click at [626, 60] on button "Close" at bounding box center [626, 58] width 17 height 17
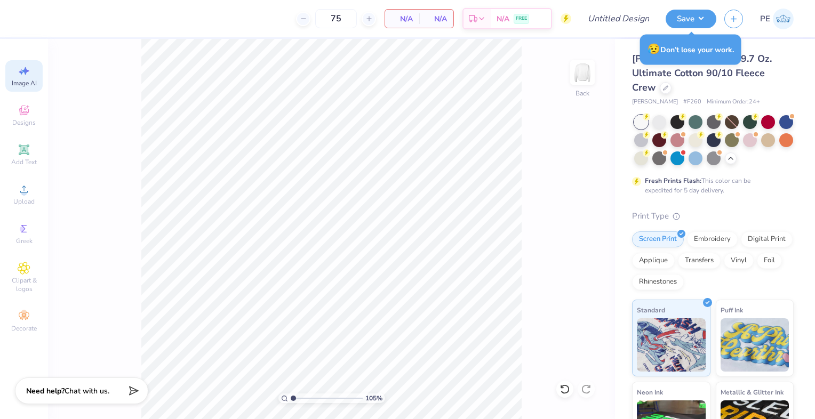
scroll to position [0, 23]
click at [19, 112] on icon at bounding box center [24, 110] width 13 height 13
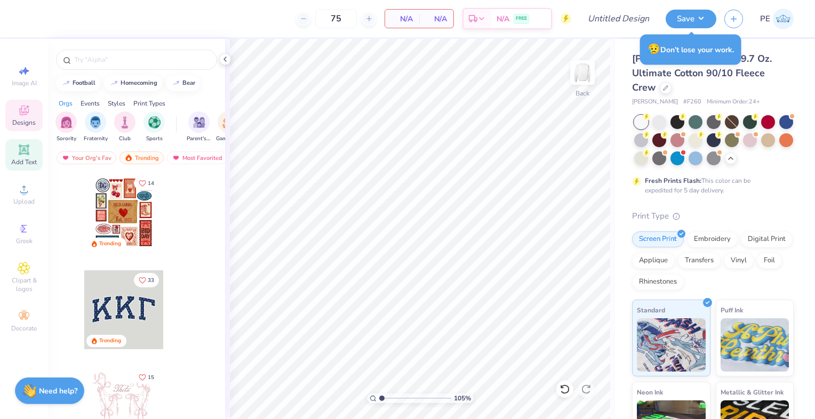
scroll to position [0, 0]
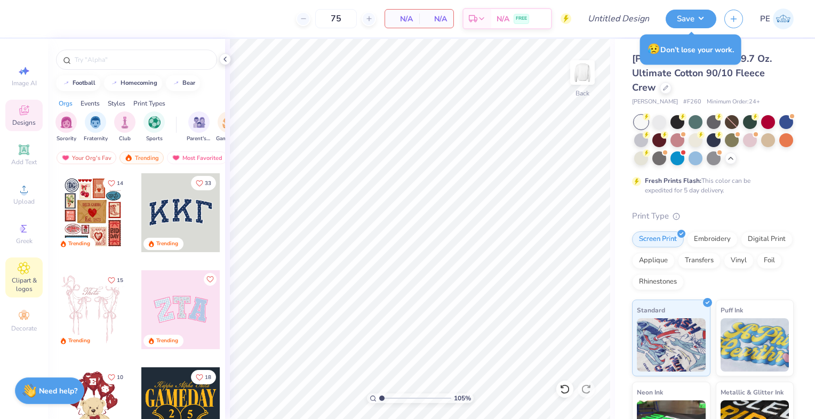
click at [18, 266] on icon at bounding box center [24, 268] width 12 height 13
type input "1.04961467265669"
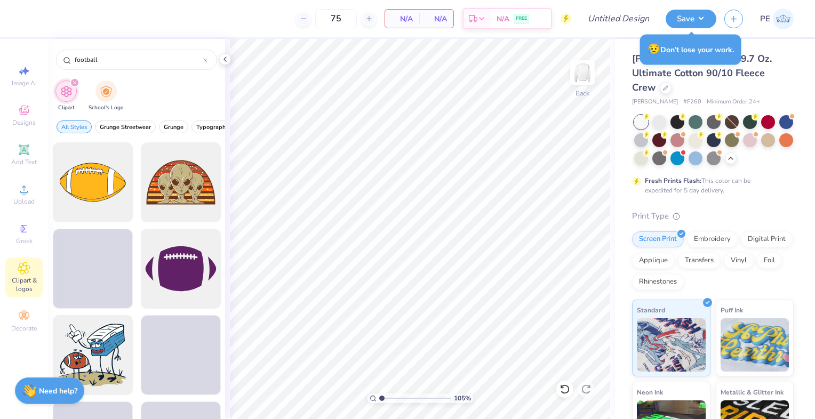
scroll to position [1037, 0]
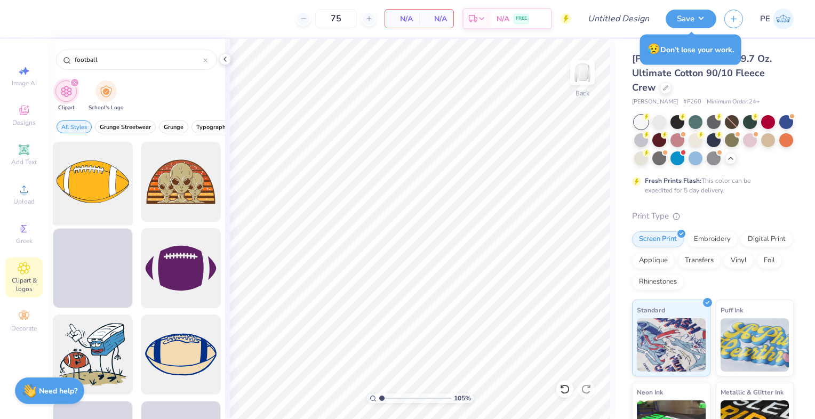
type input "football"
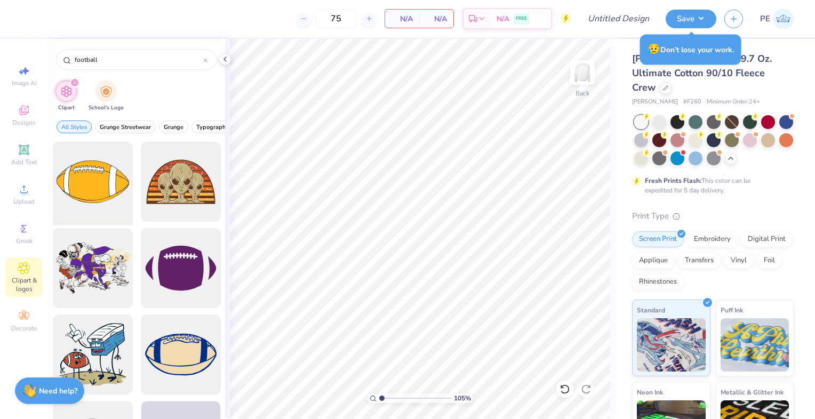
click at [98, 188] on div at bounding box center [93, 182] width 88 height 88
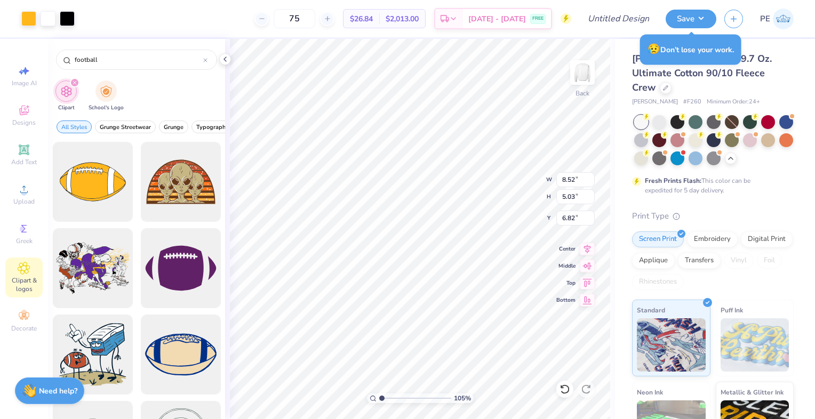
type input "1.04961467265669"
type input "8.52"
type input "5.03"
type input "6.82"
type input "1.04961467265669"
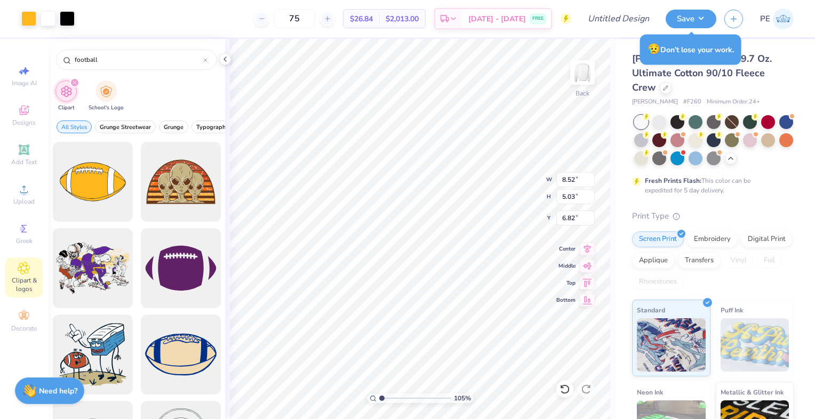
type input "7.69"
type input "1.04961467265669"
type input "7.99"
click at [18, 153] on icon at bounding box center [24, 149] width 13 height 13
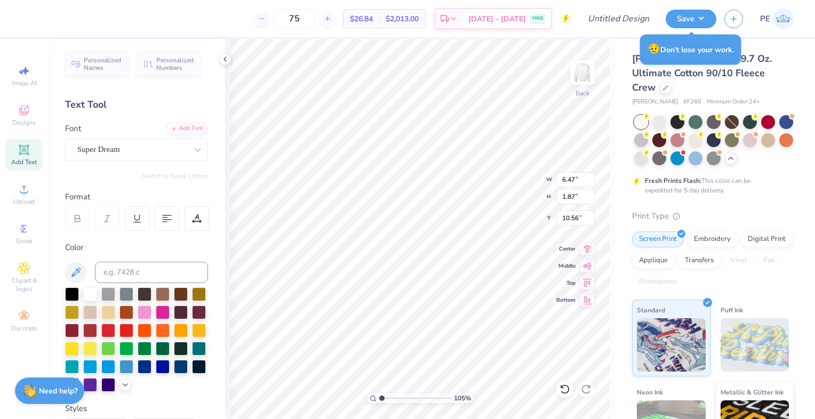
scroll to position [9, 2]
type input "1.04961467265669"
type textarea "A"
type input "1.04961467265669"
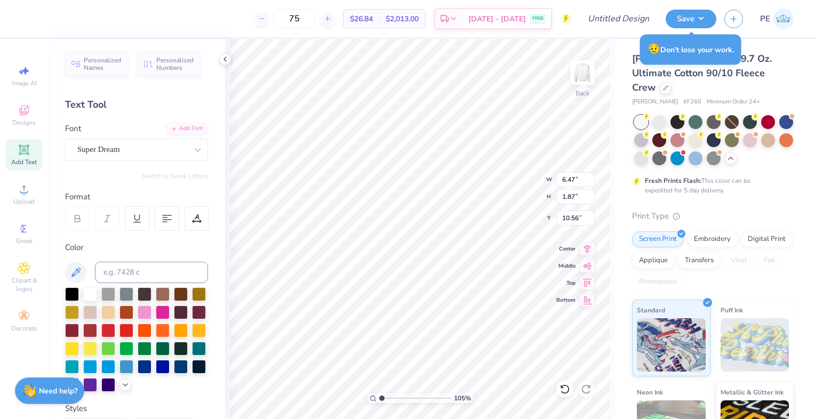
type textarea "AP"
type input "1.04961467265669"
type textarea "APH"
type input "1.04961467265669"
type textarea "APHI"
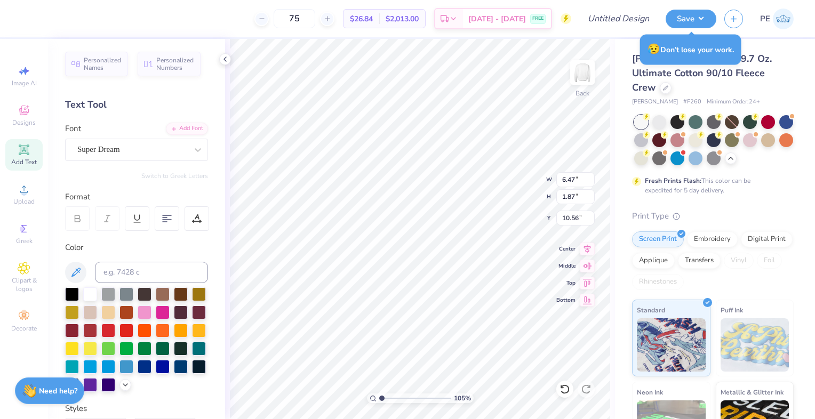
type input "1.04961467265669"
type textarea "APHI"
click at [105, 146] on div "Super Dream" at bounding box center [132, 149] width 112 height 17
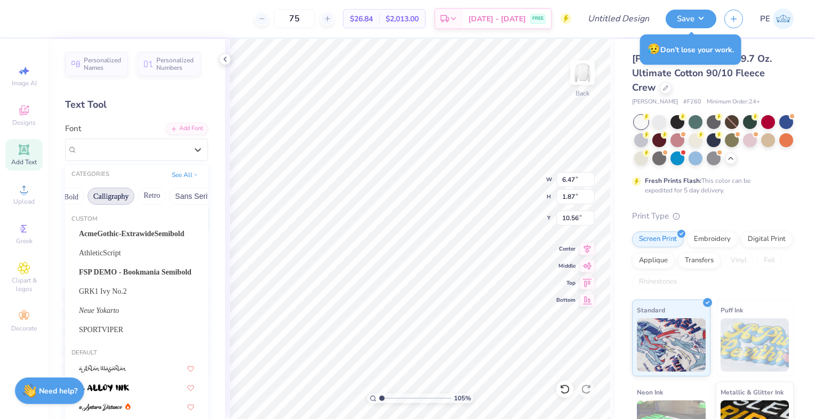
scroll to position [0, 153]
click at [151, 196] on button "Retro" at bounding box center [152, 196] width 28 height 17
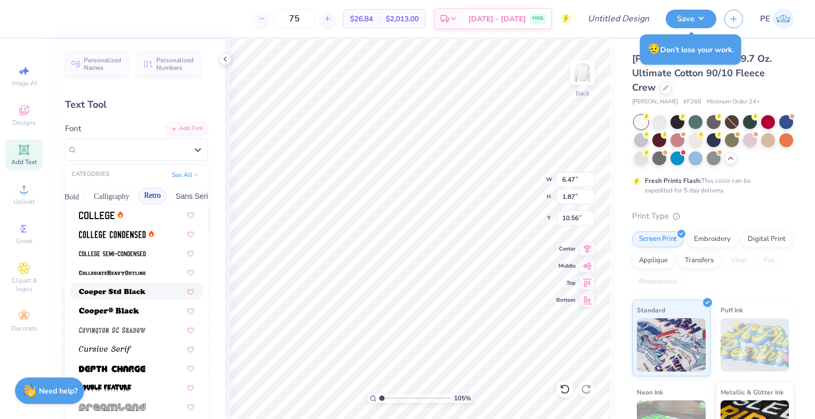
scroll to position [446, 0]
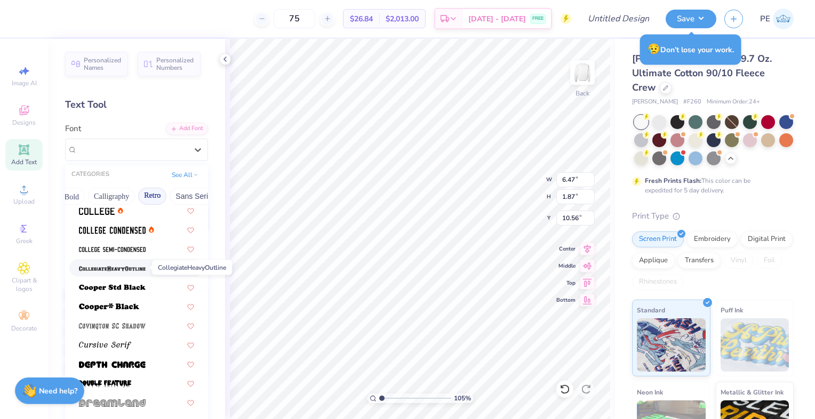
click at [122, 267] on img at bounding box center [112, 268] width 67 height 7
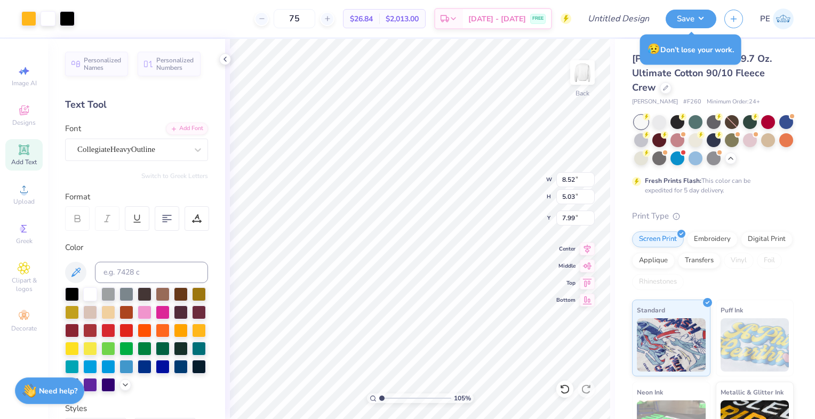
type input "1.04961467265669"
type input "8.52"
type input "5.03"
type input "7.99"
type input "1.04961467265669"
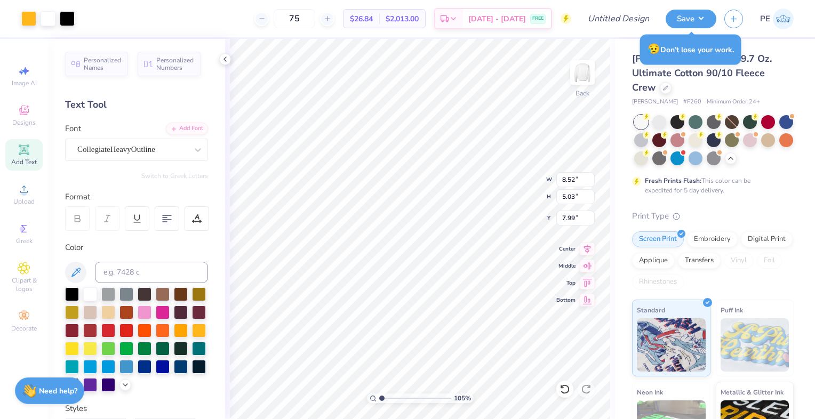
type input "6.02"
type input "1.98"
type input "10.51"
type input "1.04961467265669"
type input "5.09"
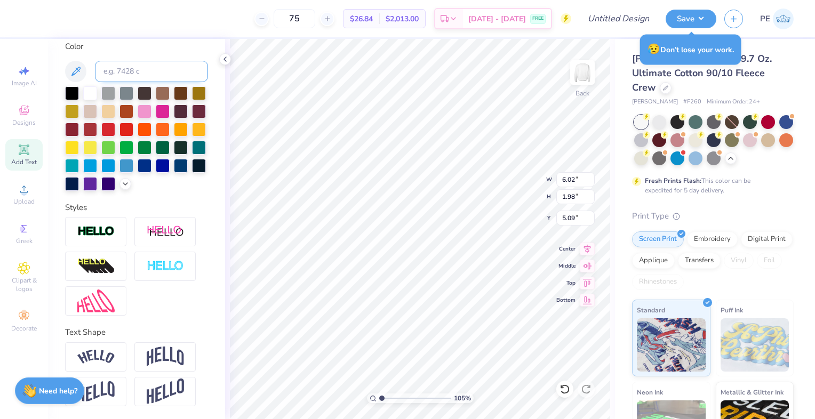
scroll to position [218, 0]
click at [104, 301] on img at bounding box center [95, 301] width 37 height 23
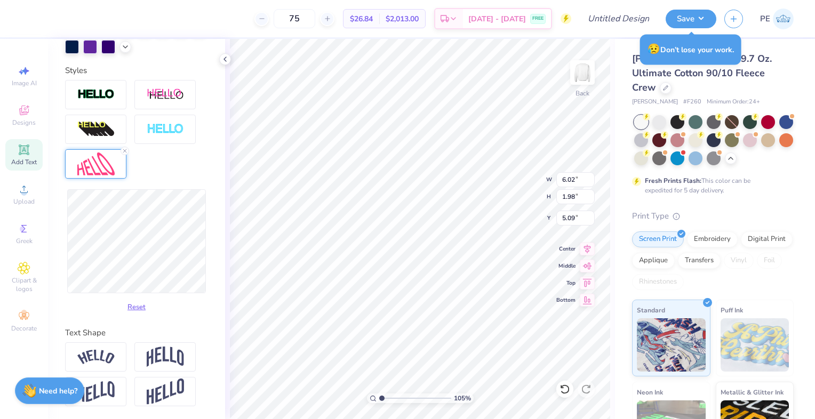
scroll to position [352, 0]
type input "1.04961467265669"
type input "6.14"
type input "3.25"
type input "4.46"
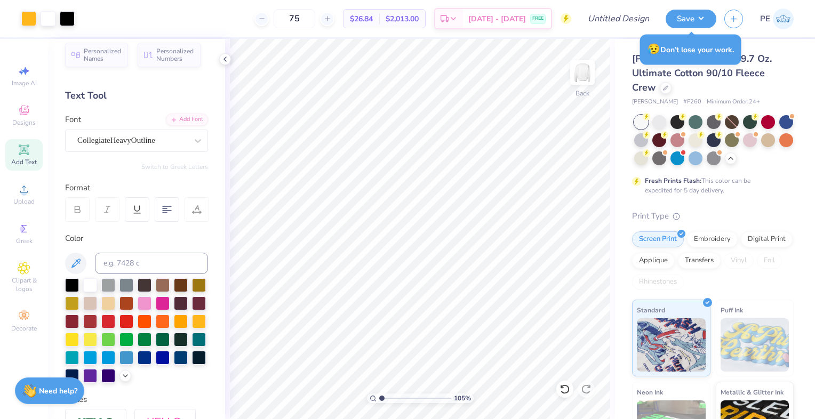
scroll to position [0, 0]
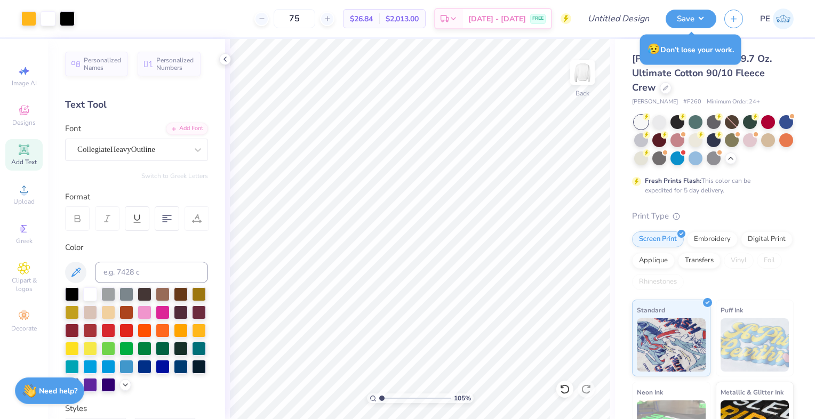
click at [18, 155] on icon at bounding box center [24, 149] width 13 height 13
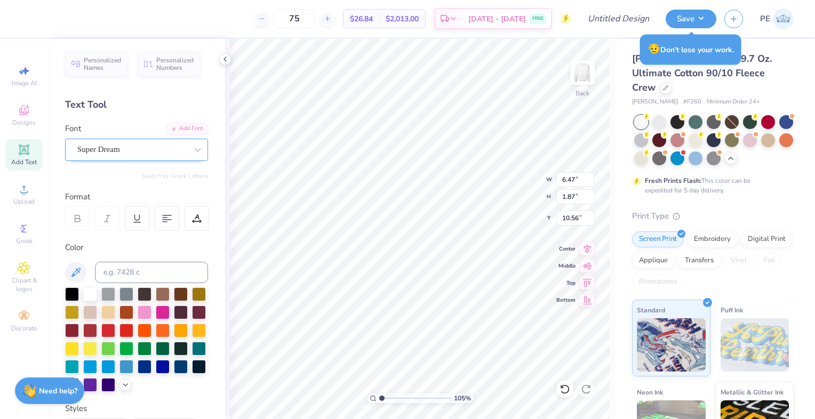
click at [162, 147] on div "Super Dream" at bounding box center [132, 149] width 112 height 17
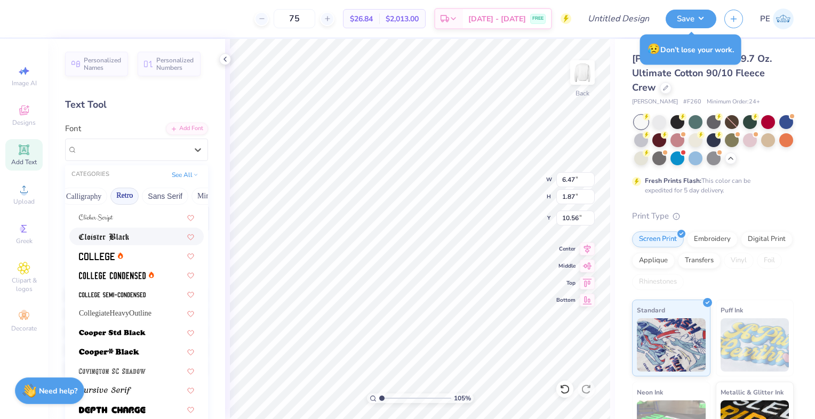
scroll to position [403, 0]
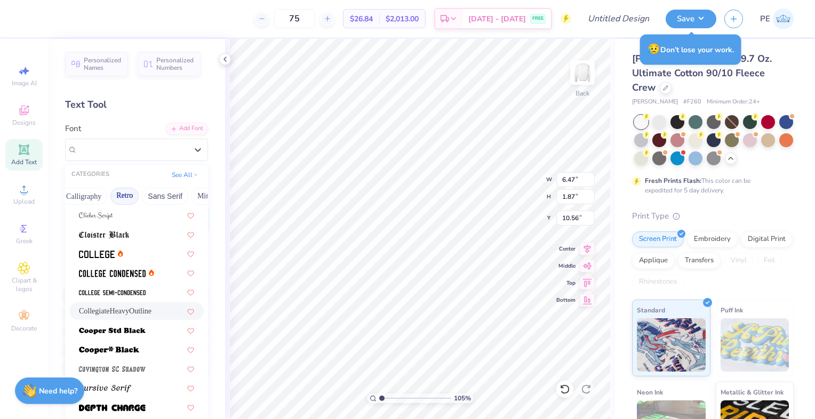
click at [133, 306] on span "CollegiateHeavyOutline" at bounding box center [115, 311] width 73 height 11
type input "1.04961467265669"
type input "7.27"
type input "1.98"
type input "10.51"
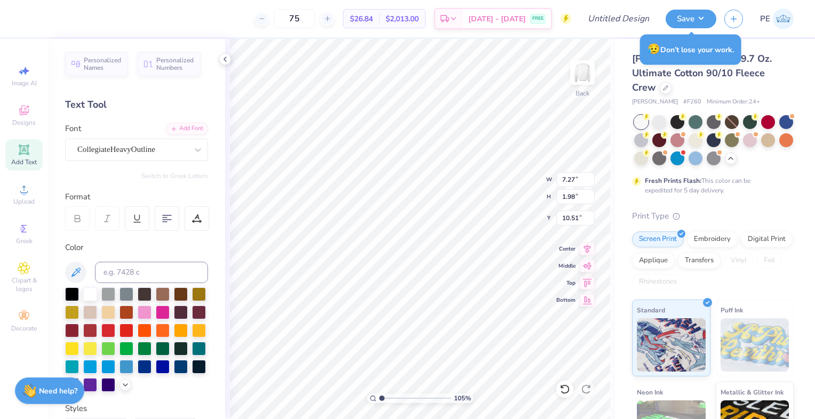
scroll to position [9, 1]
type input "1.04961467265669"
type textarea "A"
type input "1.04961467265669"
type input "3.00"
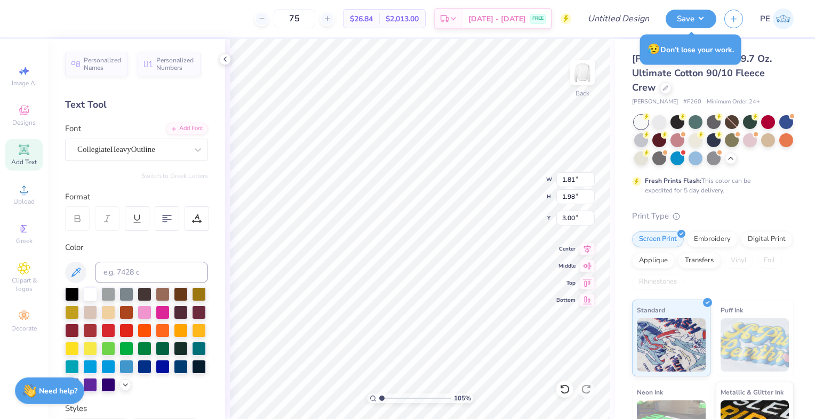
type input "1.04961467265669"
type input "4.55"
type input "4.99"
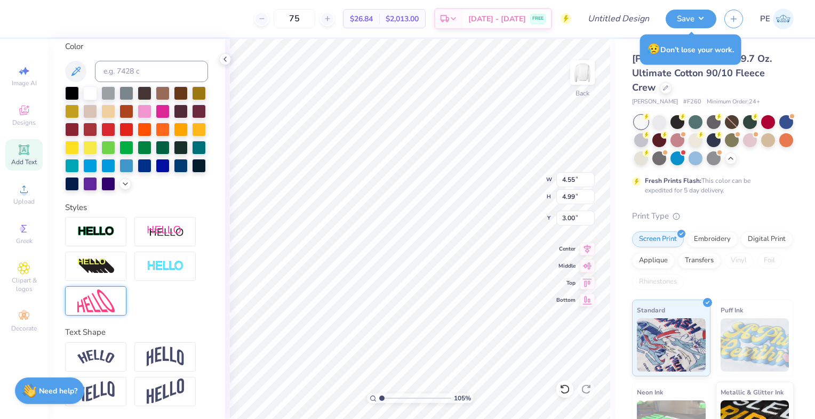
click at [113, 294] on img at bounding box center [95, 301] width 37 height 23
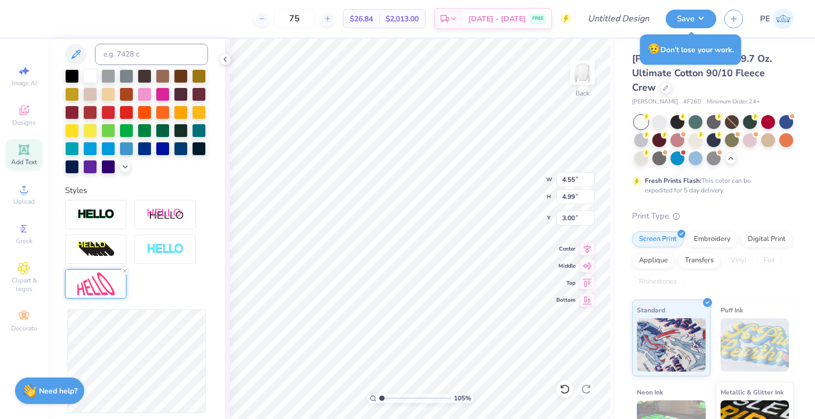
scroll to position [356, 0]
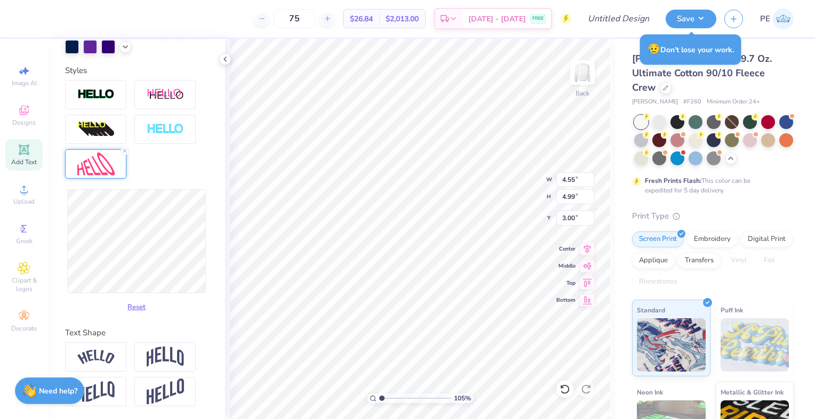
type input "1.04961467265669"
type input "6.13"
type input "2.43"
type input "1.04961467265669"
type input "4.59"
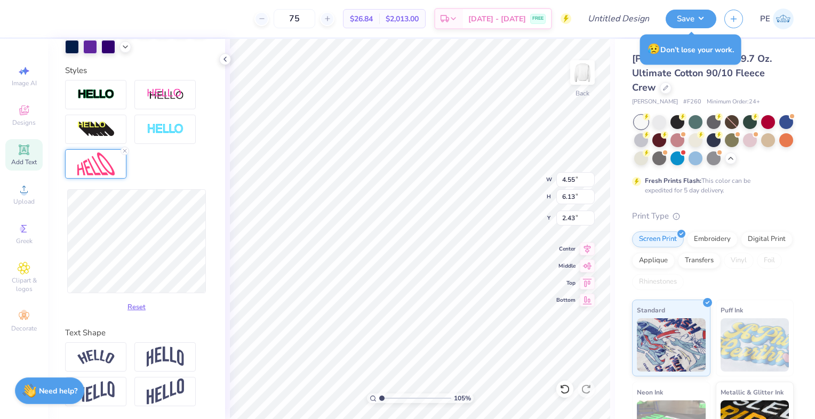
type input "6.74"
type input "2.13"
click at [109, 297] on div "Reset" at bounding box center [136, 252] width 143 height 127
type input "1.04961467265669"
type input "4.52"
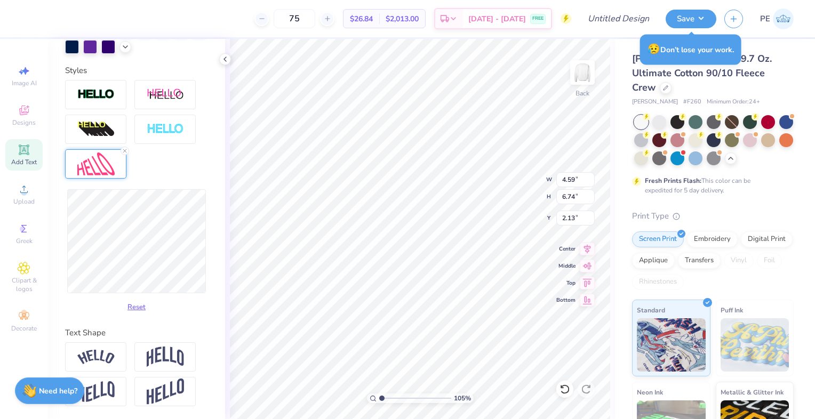
type input "7.80"
type input "1.59"
type input "1.04961467265669"
type input "4.53"
type input "1.04961467265669"
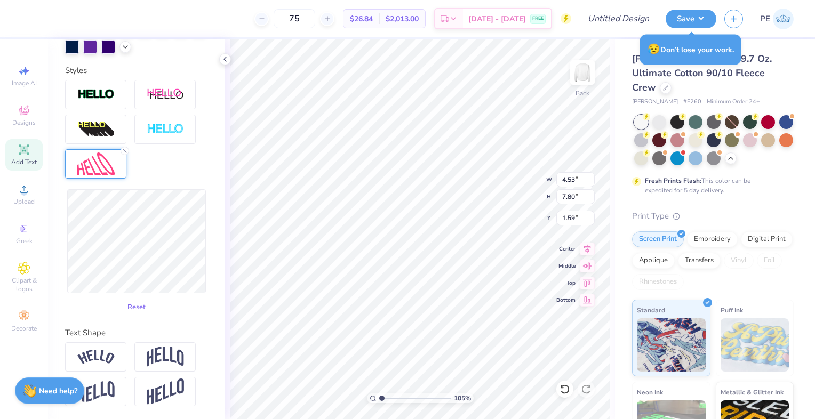
type input "2.16"
click at [110, 308] on div "Reset" at bounding box center [136, 252] width 143 height 127
type input "1.04961467265669"
type input "9.31"
type input "1.41"
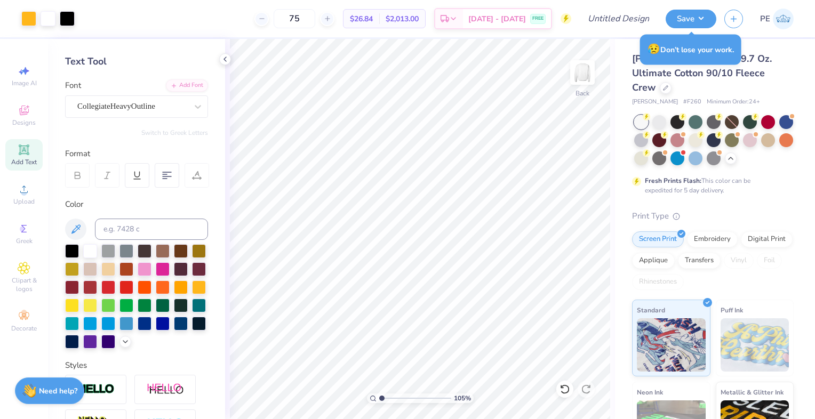
scroll to position [14, 0]
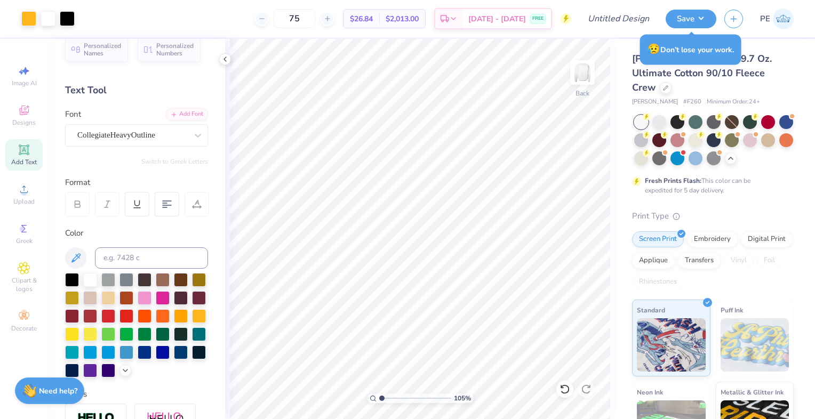
click at [30, 159] on span "Add Text" at bounding box center [24, 162] width 26 height 9
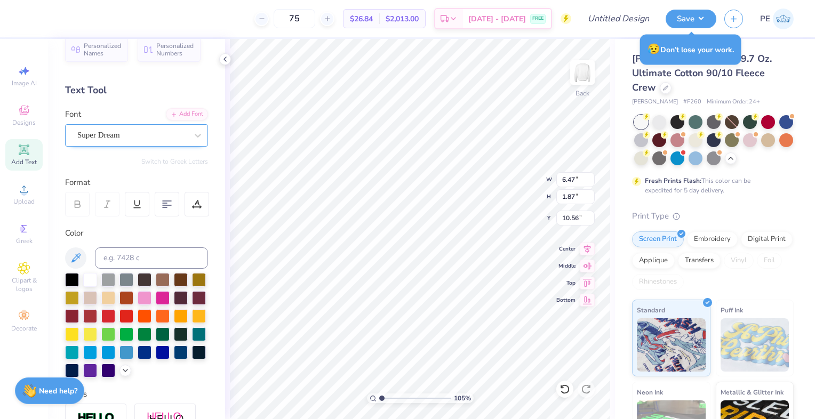
click at [126, 131] on div "Super Dream" at bounding box center [132, 135] width 112 height 17
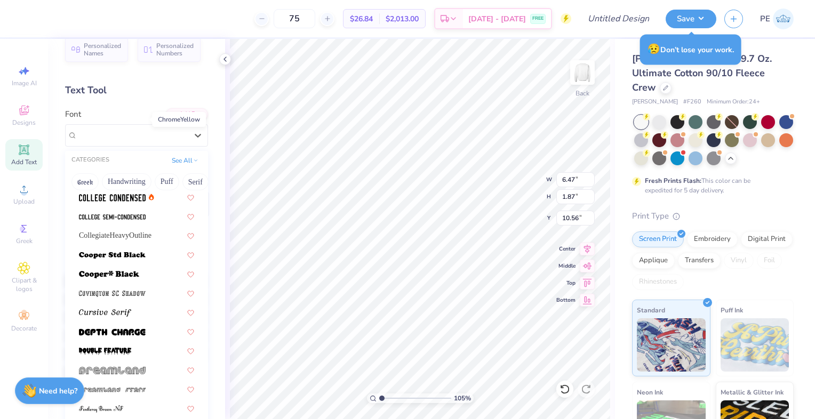
scroll to position [465, 0]
click at [137, 233] on span "CollegiateHeavyOutline" at bounding box center [115, 234] width 73 height 11
type input "1.04961467265669"
type input "7.27"
type input "1.98"
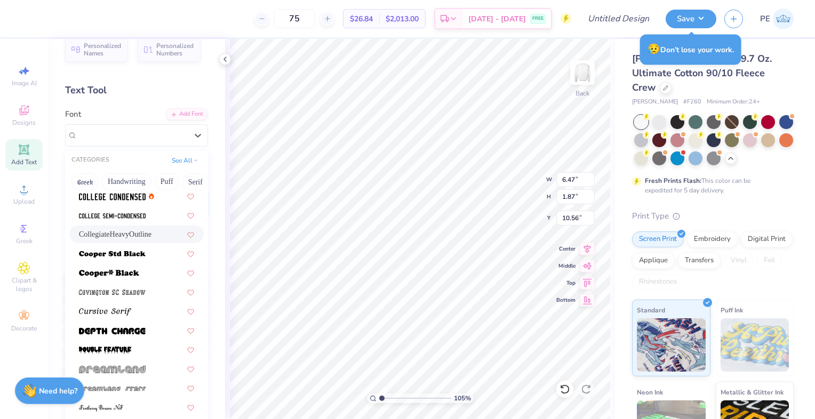
type input "10.51"
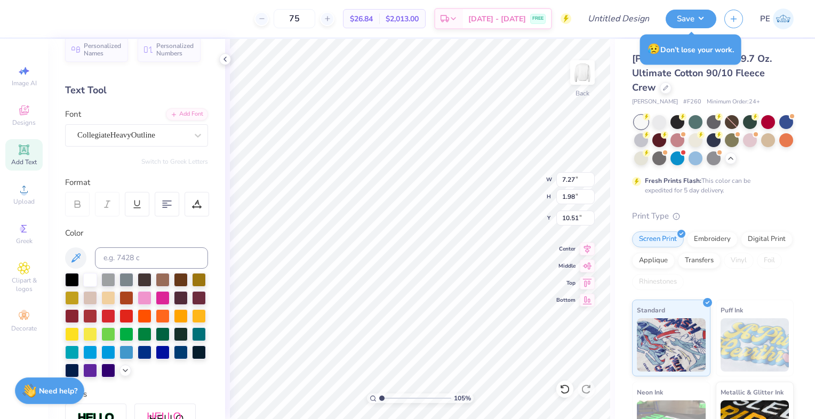
scroll to position [9, 1]
type input "1.04961467265669"
type textarea "P"
type input "1.04961467265669"
type textarea "PH"
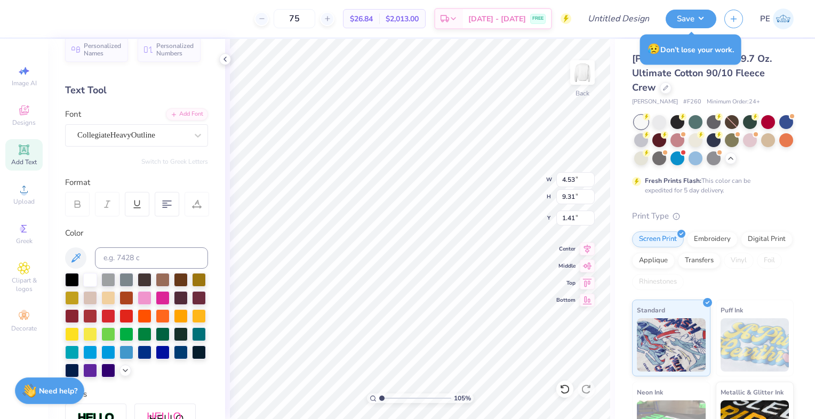
type input "1.04961467265669"
type input "3.31"
type input "1.98"
type input "10.51"
type input "1.04961467265669"
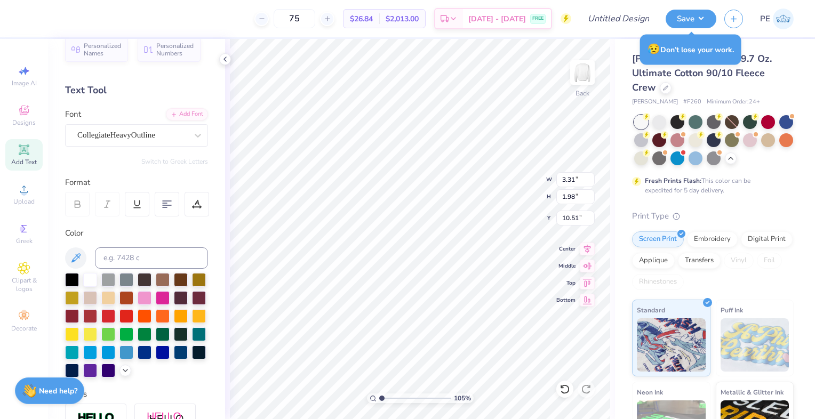
type input "3.00"
type input "1.04961467265669"
type input "7.86"
type input "4.72"
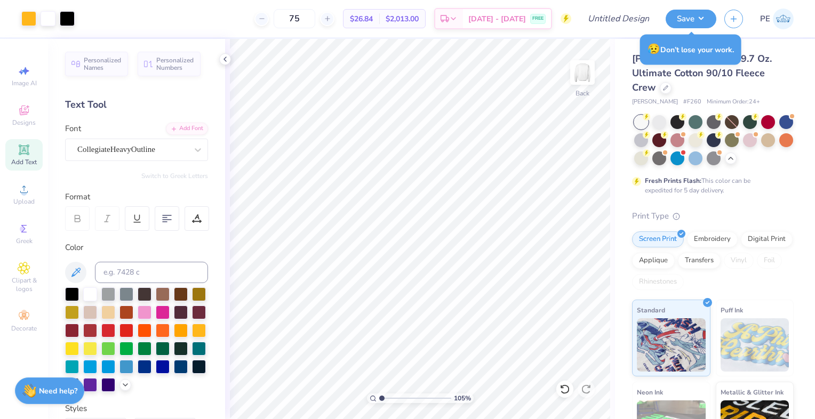
click at [23, 153] on icon at bounding box center [24, 150] width 8 height 8
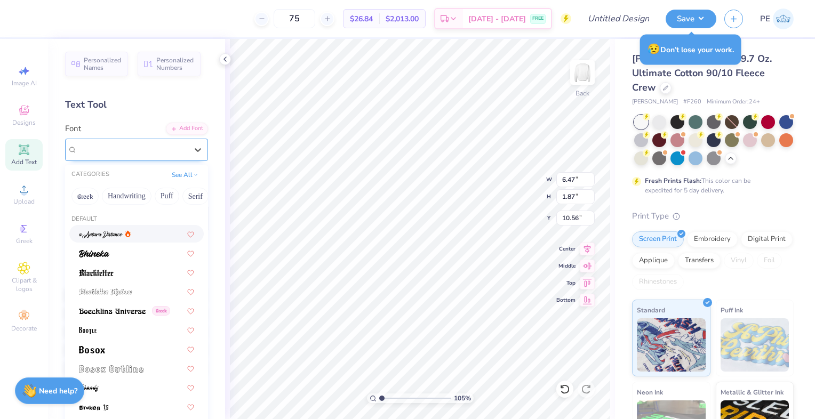
click at [134, 144] on div "Super Dream" at bounding box center [132, 149] width 112 height 17
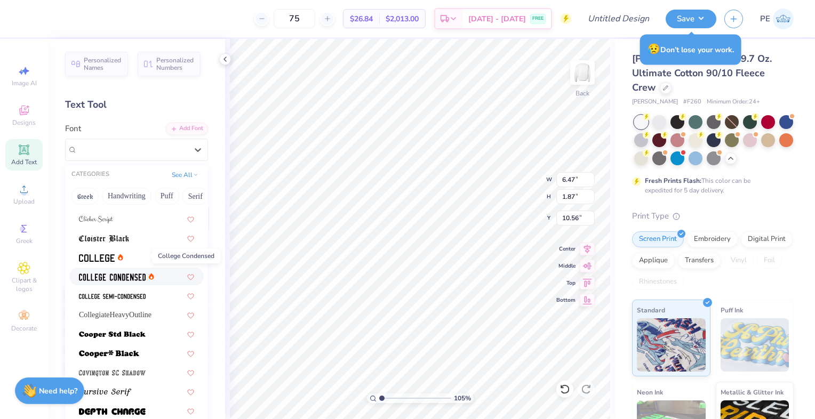
scroll to position [419, 0]
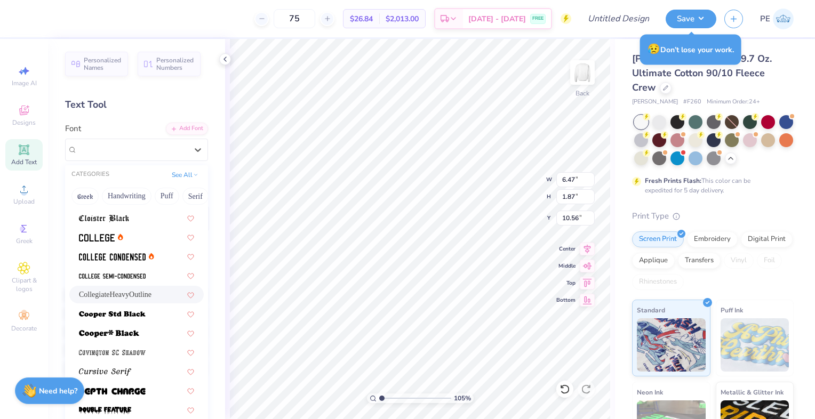
click at [122, 287] on div "CollegiateHeavyOutline" at bounding box center [136, 295] width 134 height 18
type input "1.04961467265669"
type input "7.27"
type input "1.98"
type input "10.51"
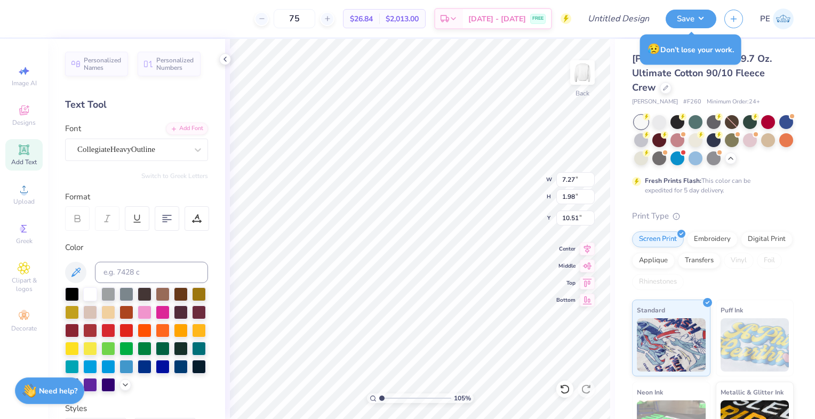
scroll to position [9, 1]
type input "1.04961467265669"
type textarea "I"
type input "1.04961467265669"
type input "3.74"
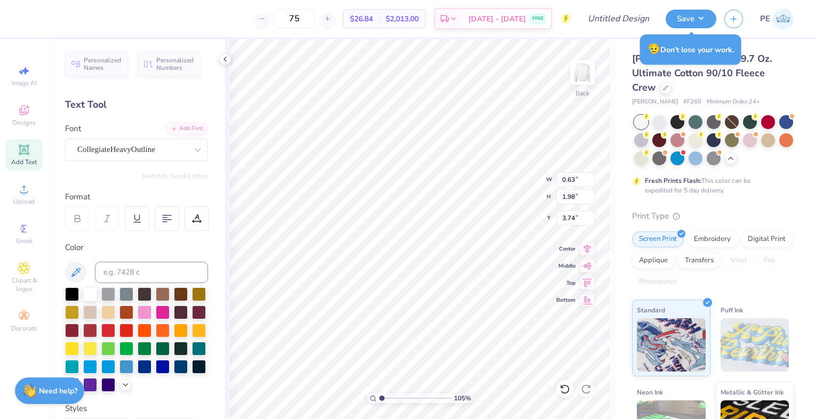
type input "1.04961467265669"
type input "2.25"
type input "7.04"
type input "1.04961467265669"
type input "3.00"
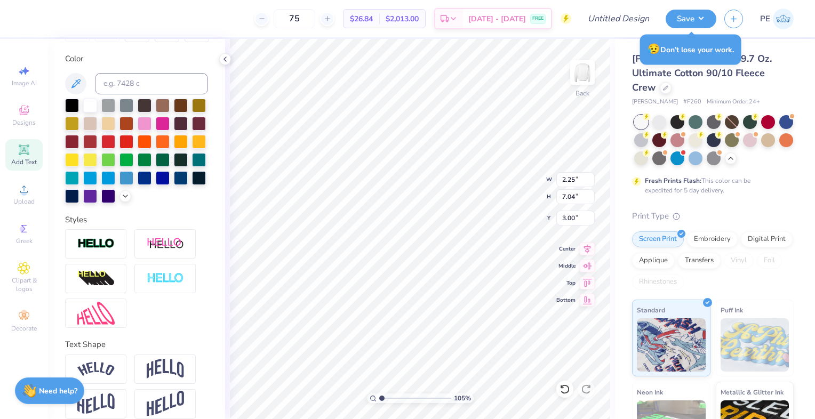
scroll to position [218, 0]
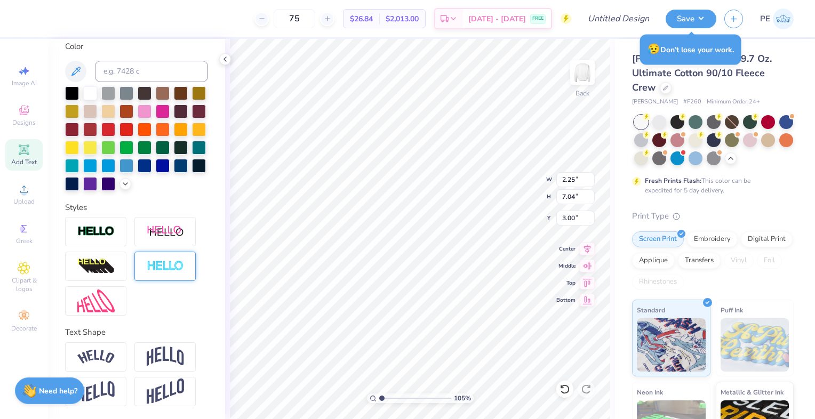
click at [113, 300] on img at bounding box center [95, 301] width 37 height 23
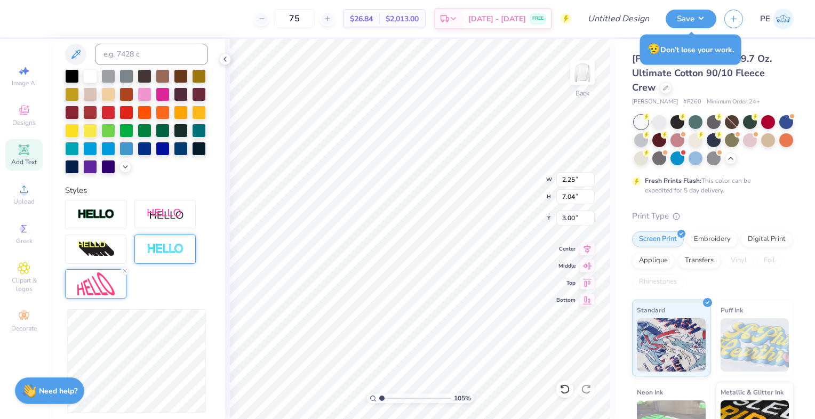
scroll to position [356, 0]
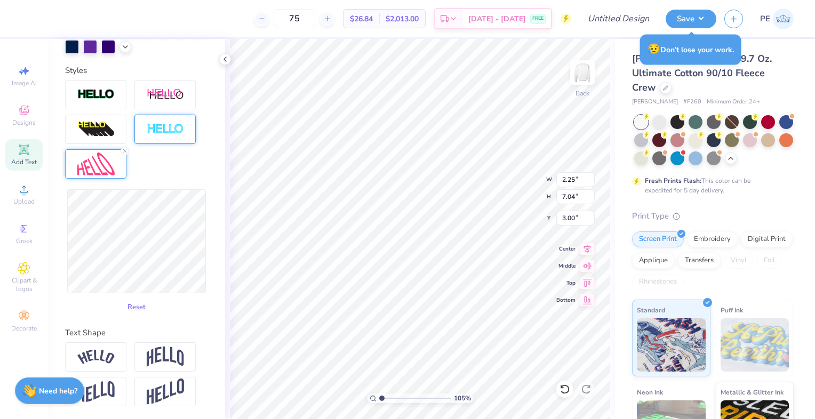
type input "1.04961467265669"
type input "9.00"
type input "2.02"
type input "1.04961467265669"
type input "9.40"
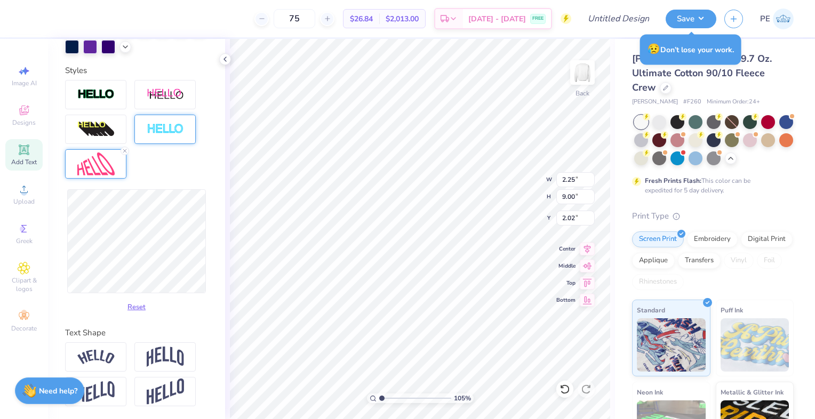
type input "1.82"
type input "1.04961467265669"
type input "3.00"
type input "1.04961467265669"
type input "8.77"
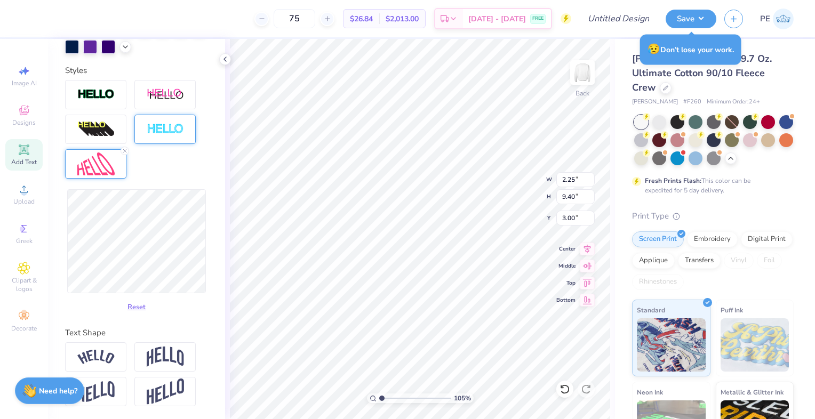
type input "3.32"
type input "1.04961467265669"
type input "3.00"
type input "1.04961467265669"
type input "9.17"
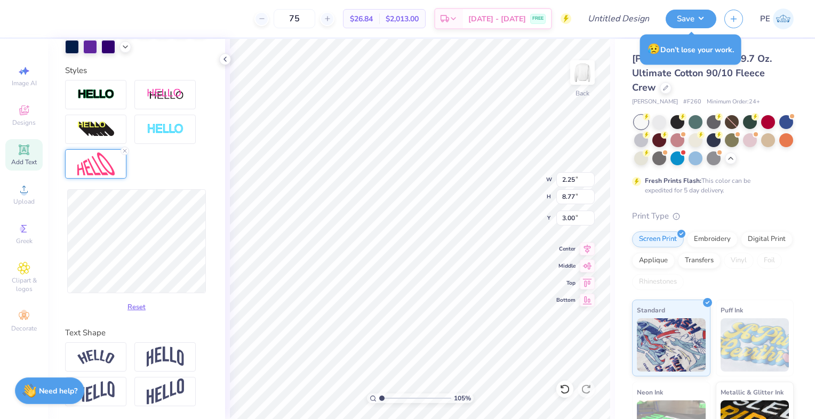
type input "2.80"
type input "1.04961467265669"
type input "3.00"
type input "1.04961467265669"
type input "7.86"
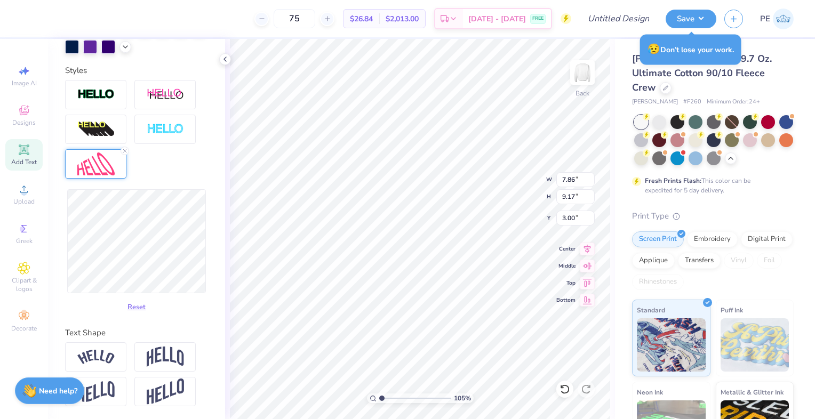
type input "4.72"
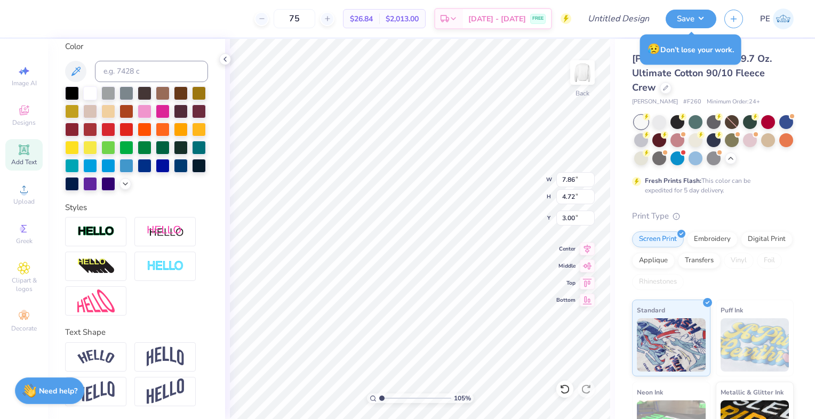
scroll to position [218, 0]
click at [99, 303] on img at bounding box center [95, 301] width 37 height 23
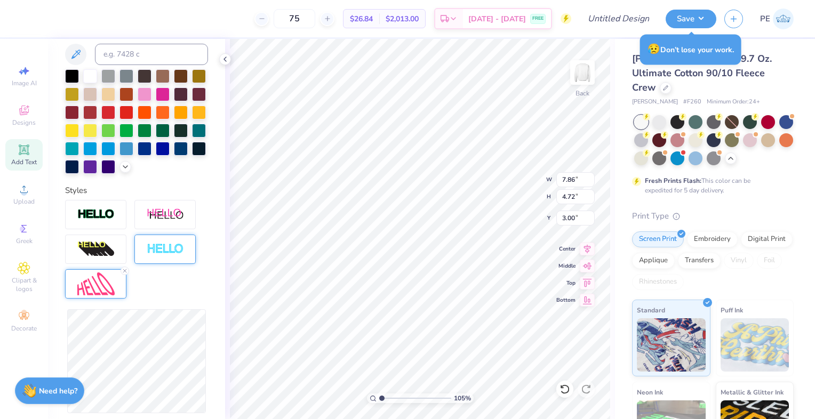
scroll to position [356, 0]
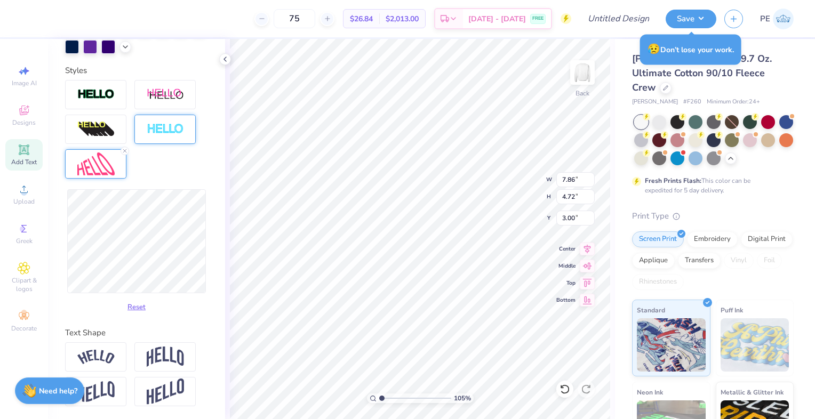
type input "1.04961467265669"
type input "5.15"
type input "2.78"
type input "1.04961467265669"
type input "7.96"
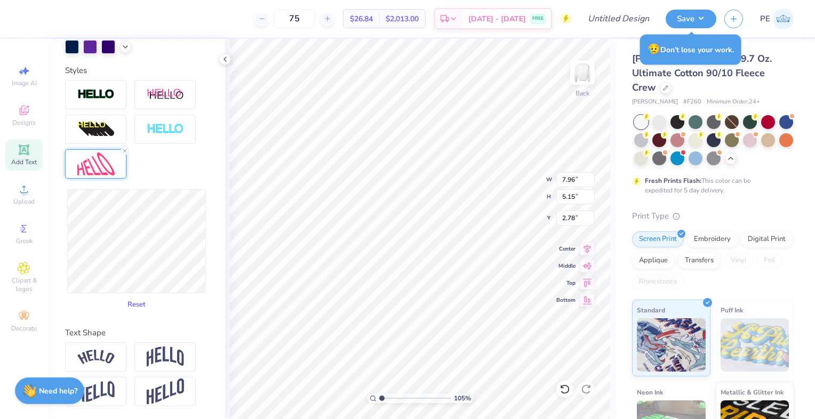
type input "1.04961467265669"
type input "7.86"
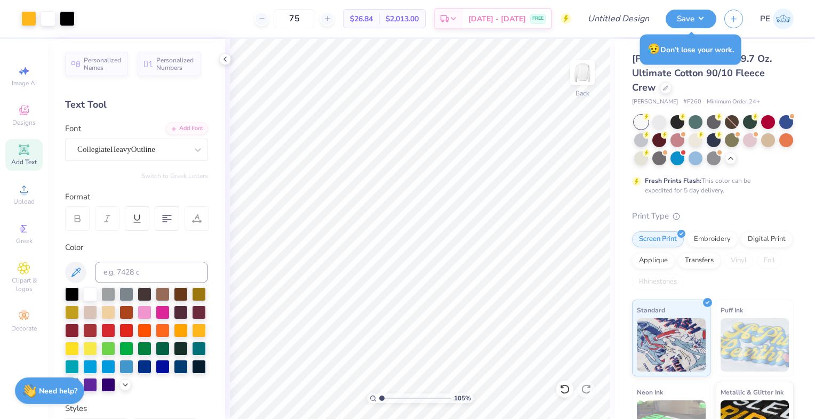
click at [18, 162] on span "Add Text" at bounding box center [24, 162] width 26 height 9
type input "1.04961467265669"
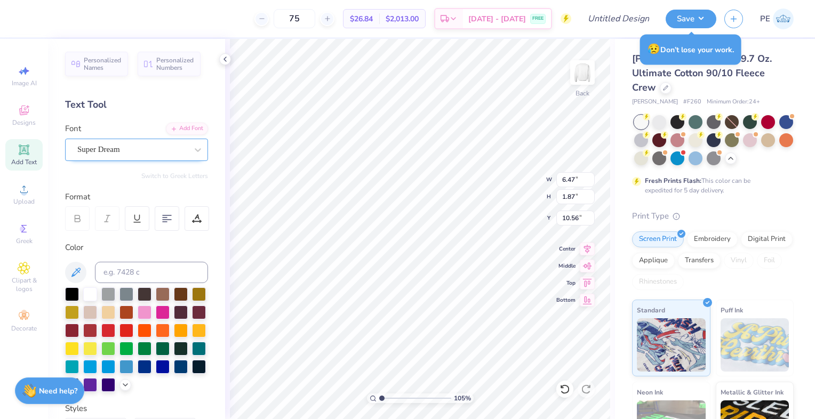
type textarea "P"
click at [143, 151] on div "Super Dream" at bounding box center [132, 149] width 112 height 17
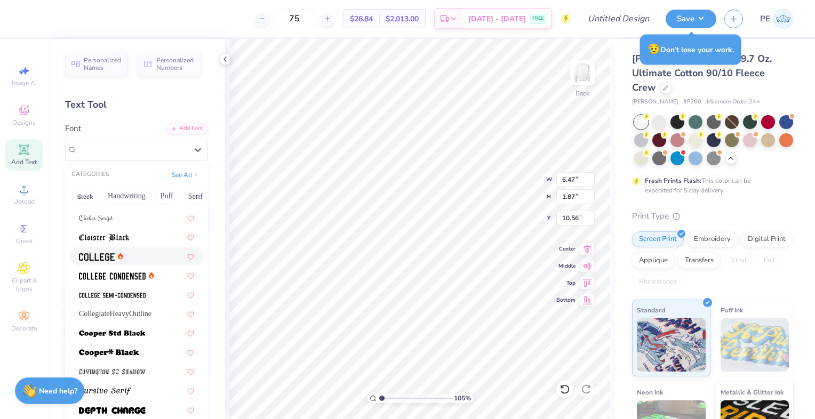
scroll to position [402, 0]
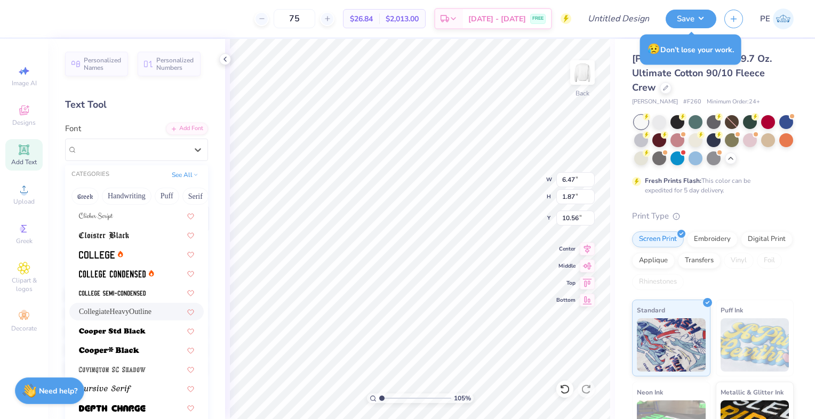
click at [134, 316] on span "CollegiateHeavyOutline" at bounding box center [115, 311] width 73 height 11
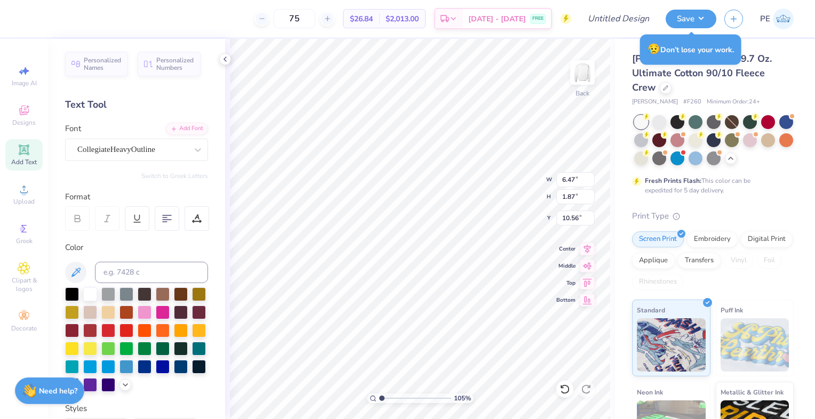
scroll to position [9, 1]
type input "1.04961467265669"
type input "3.00"
type input "1.04961467265669"
type input "3.52"
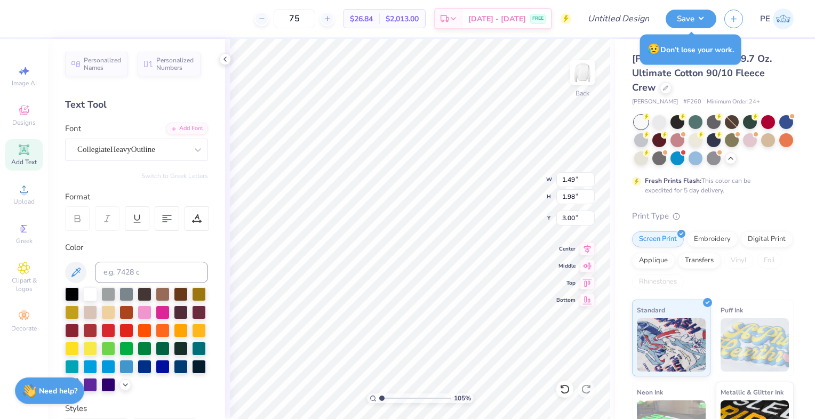
type input "4.69"
type input "1.04961467265669"
type textarea "H"
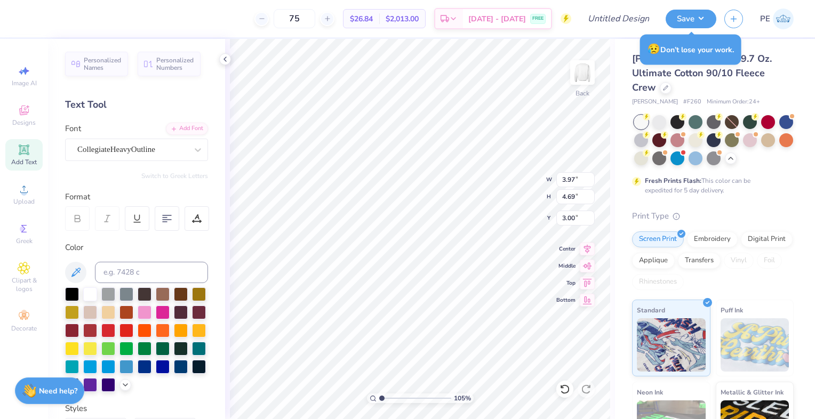
scroll to position [218, 0]
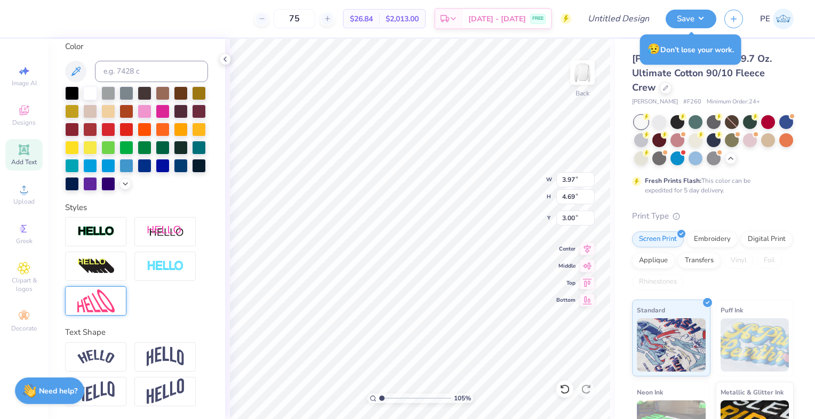
click at [92, 295] on img at bounding box center [95, 301] width 37 height 23
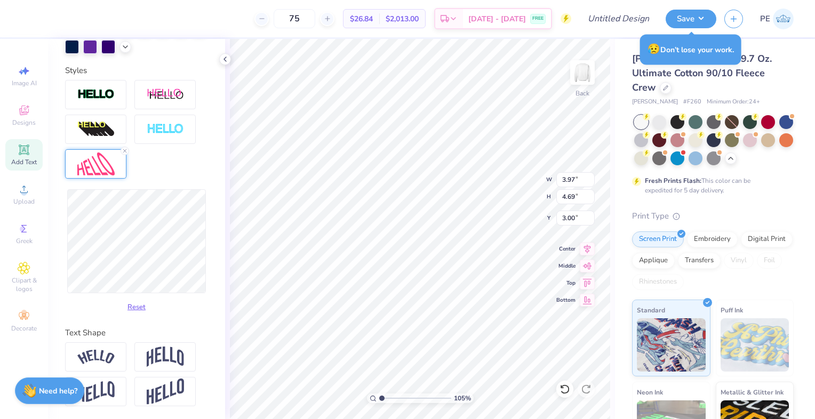
scroll to position [352, 0]
type input "1.04961467265669"
type input "5.14"
type input "2.77"
type input "1.04961467265669"
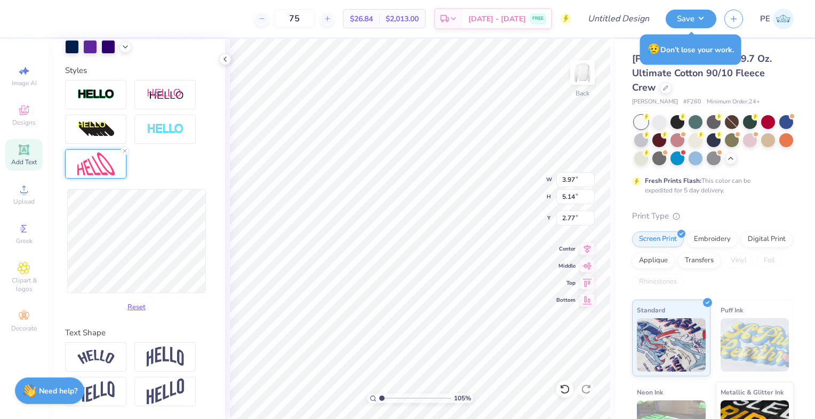
type input "5.52"
type input "2.58"
type input "1.04961467265669"
type input "3.00"
type input "1.04961467265669"
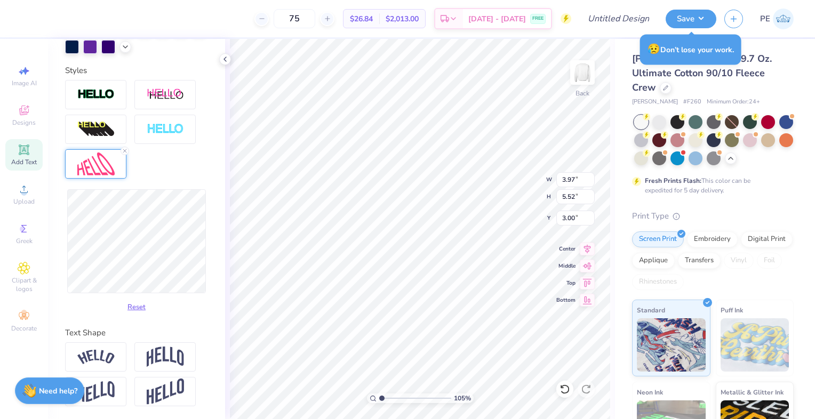
type input "6.25"
type input "2.64"
type input "1.04961467265669"
type input "6.40"
type input "2.56"
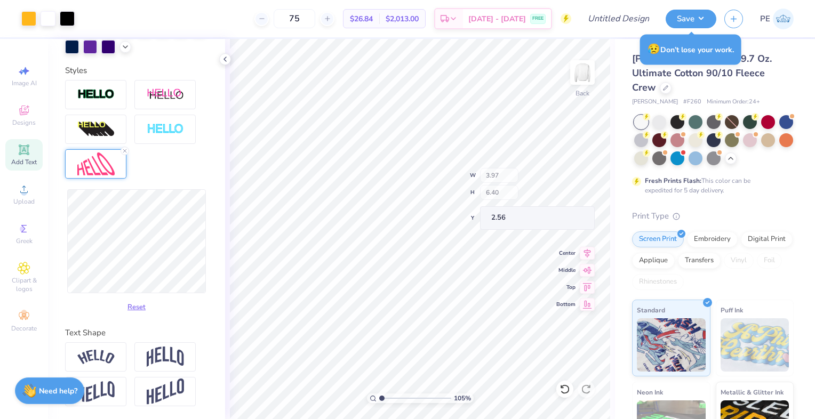
type input "1.04961467265669"
type input "3.00"
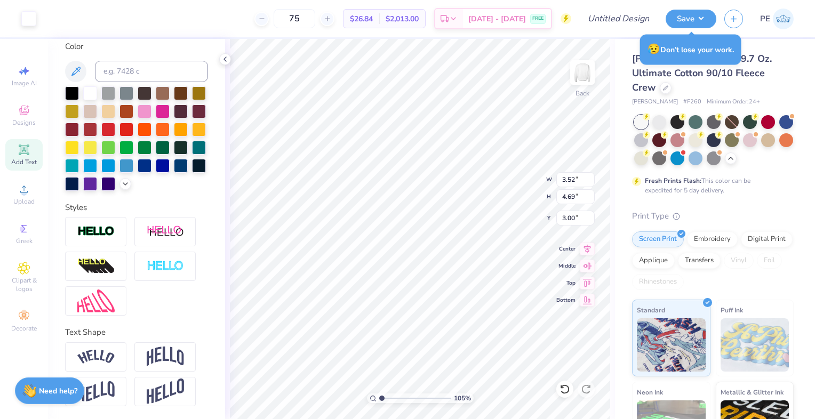
scroll to position [219, 0]
type input "1.04961467265669"
type input "8.29"
type input "1.04961467265669"
type input "3.52"
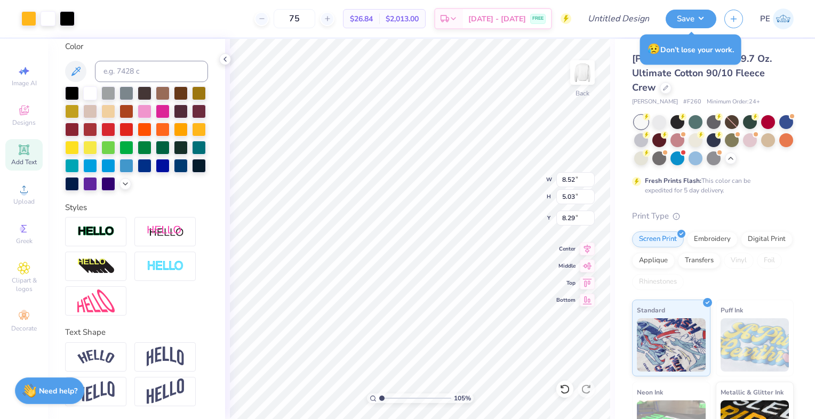
type input "4.69"
type input "3.00"
type input "1.04961467265669"
type input "3.83"
type input "5.10"
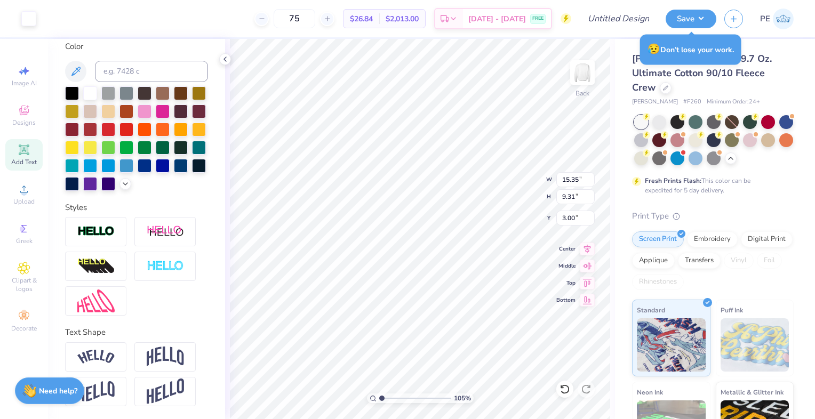
scroll to position [0, 0]
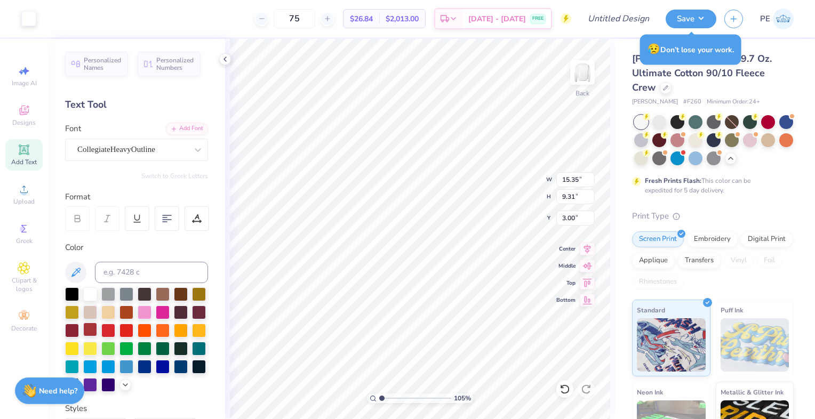
click at [97, 330] on div at bounding box center [90, 330] width 14 height 14
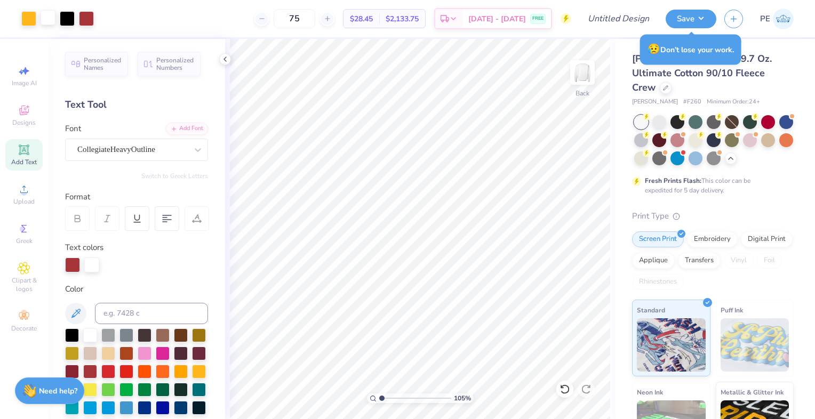
click at [43, 18] on div at bounding box center [48, 17] width 15 height 15
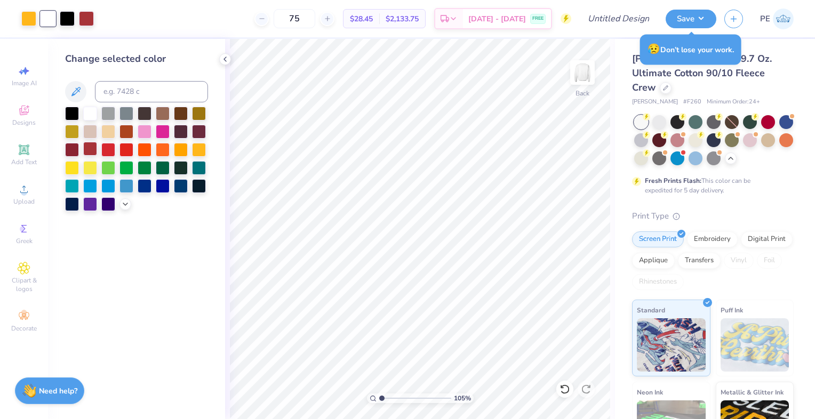
click at [92, 148] on div at bounding box center [90, 149] width 14 height 14
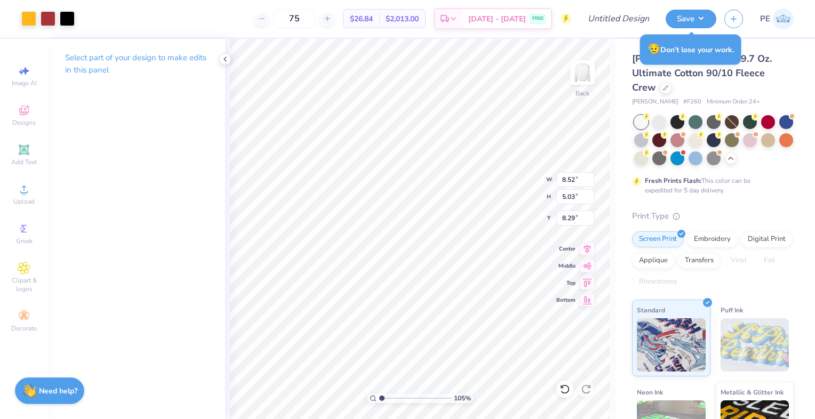
type input "1.04961467265669"
type input "3.97"
type input "6.40"
type input "3.00"
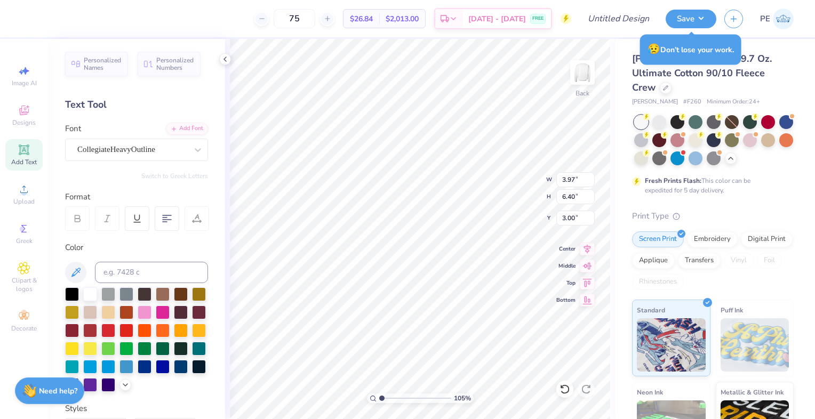
type input "1.04961467265669"
type input "4.19"
type input "6.76"
type input "1.04961467265669"
type input "4.53"
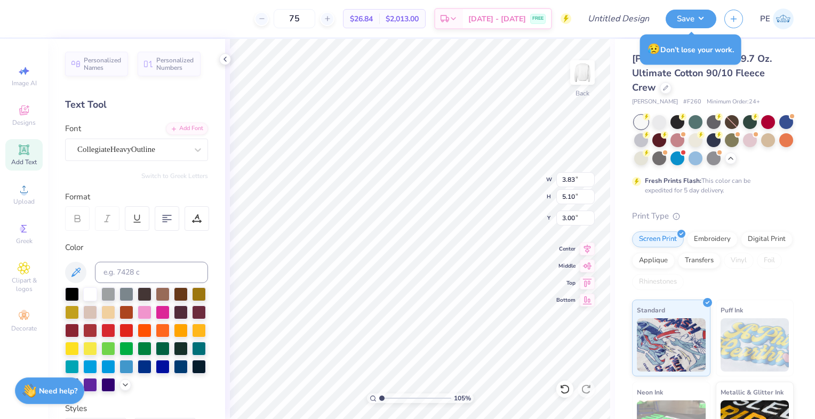
type input "9.31"
type input "3.01"
type input "1.04961467265669"
type input "3.83"
type input "5.10"
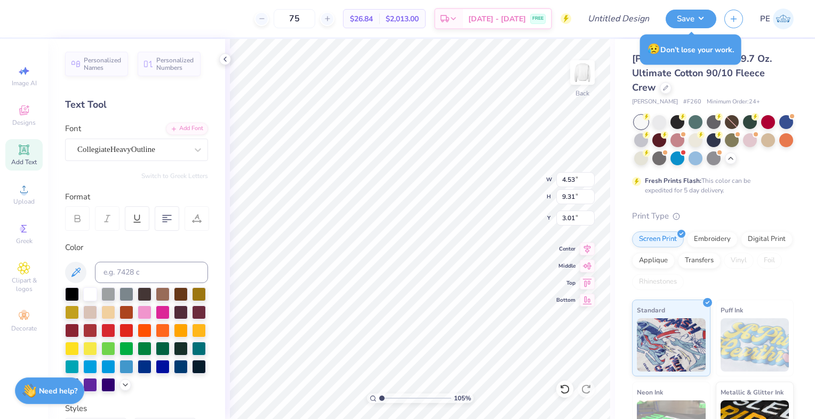
type input "3.00"
type input "1.04961467265669"
type input "4.19"
type input "6.76"
type input "1.04961467265669"
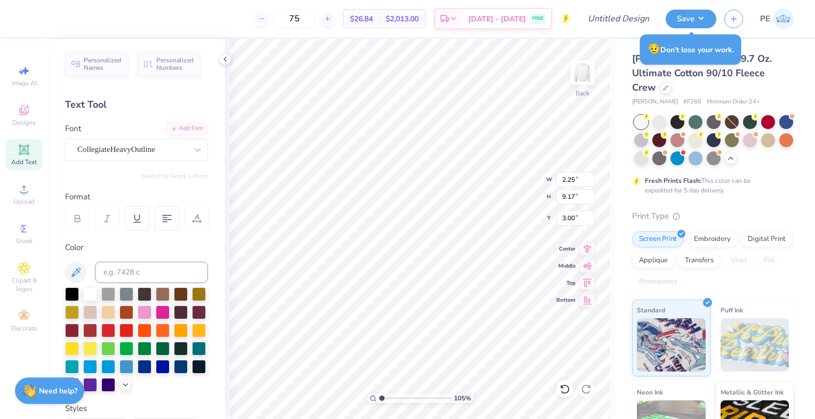
type input "8.52"
type input "5.03"
type input "8.40"
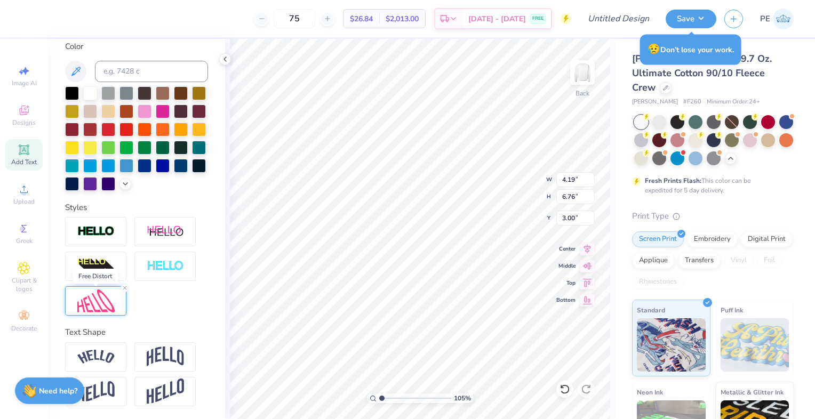
click at [111, 306] on img at bounding box center [95, 301] width 37 height 23
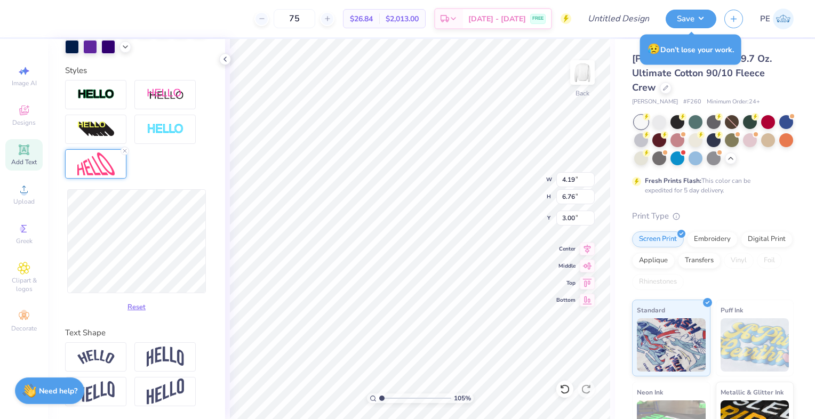
scroll to position [355, 0]
type input "1.04961467265669"
type input "6.52"
type input "3.12"
type input "1.04961467265669"
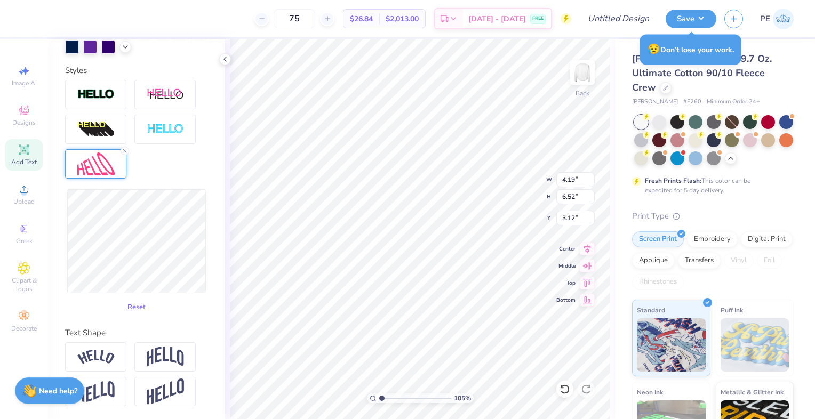
type input "3.74"
type input "1.04961467265669"
type input "3.00"
type input "1.04961467265669"
type input "2.25"
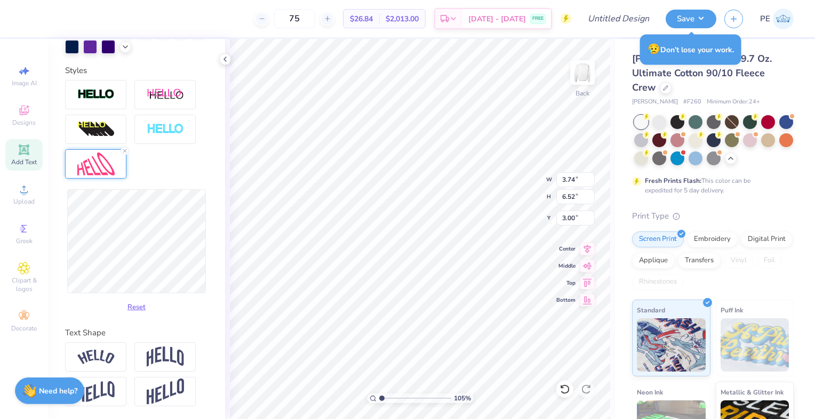
type input "9.17"
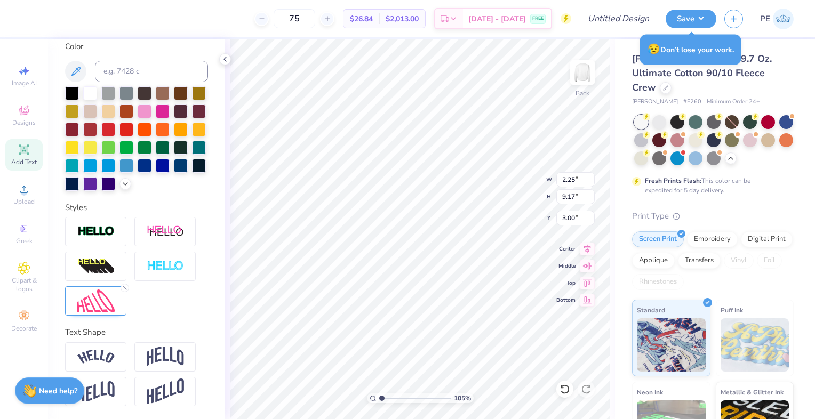
scroll to position [219, 0]
type input "1.04961467265669"
